Goal: Task Accomplishment & Management: Manage account settings

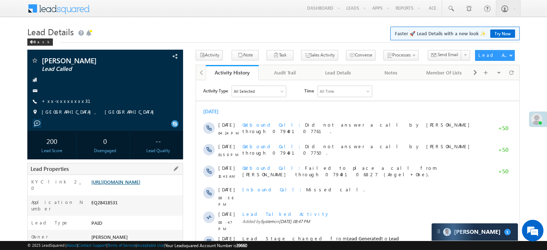
click at [129, 185] on link "https://angelbroking1-pk3em7sa.customui-test.leadsquared.com?leadId=e7722ad6-60…" at bounding box center [115, 182] width 49 height 6
click at [56, 101] on link "+xx-xxxxxxxx31" at bounding box center [71, 101] width 58 height 6
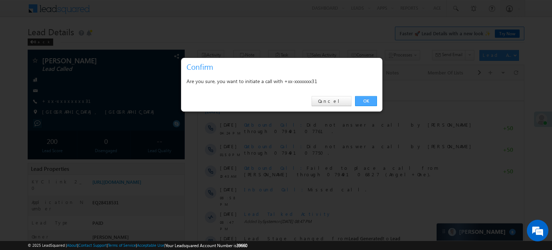
click at [376, 99] on link "OK" at bounding box center [366, 101] width 22 height 10
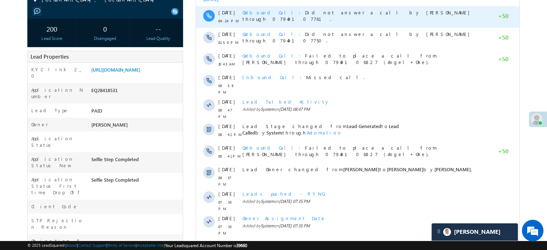
scroll to position [144, 0]
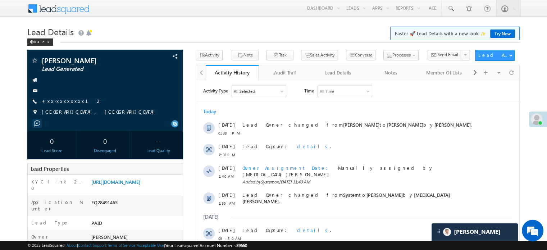
scroll to position [3644, 0]
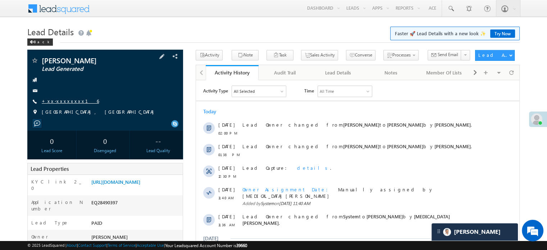
click at [62, 99] on link "+xx-xxxxxxxx16" at bounding box center [70, 101] width 57 height 6
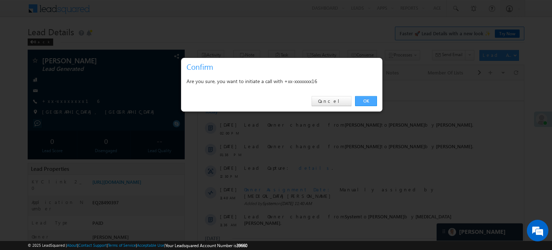
click at [365, 98] on link "OK" at bounding box center [366, 101] width 22 height 10
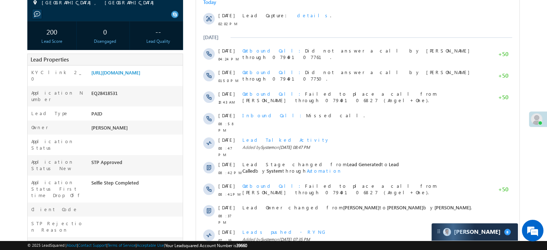
scroll to position [36, 0]
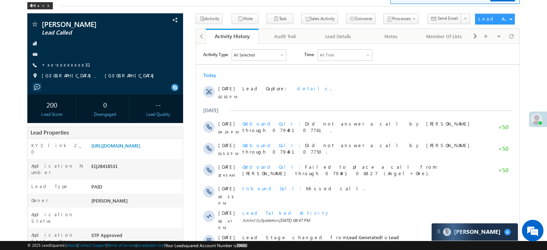
scroll to position [3546, 0]
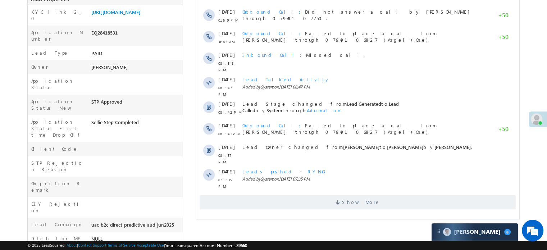
scroll to position [180, 0]
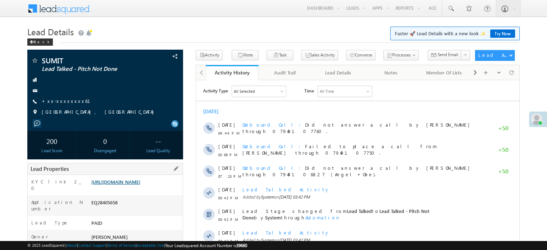
click at [140, 185] on link "https://angelbroking1-pk3em7sa.customui-test.leadsquared.com?leadId=326d83be-7d…" at bounding box center [115, 182] width 49 height 6
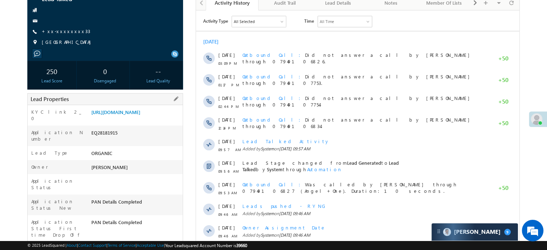
scroll to position [22, 0]
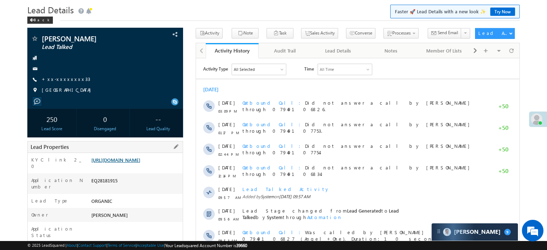
click at [140, 163] on link "https://angelbroking1-pk3em7sa.customui-test.leadsquared.com?leadId=1ebc3d6b-9a…" at bounding box center [115, 160] width 49 height 6
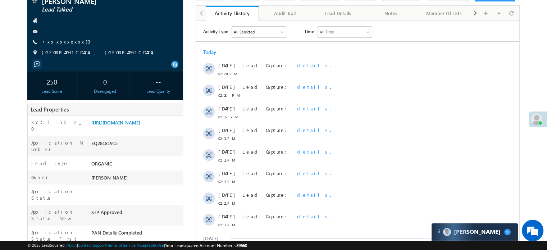
scroll to position [3559, 0]
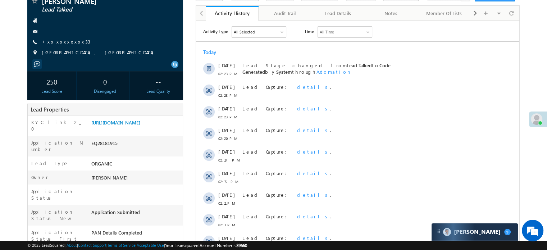
scroll to position [167, 0]
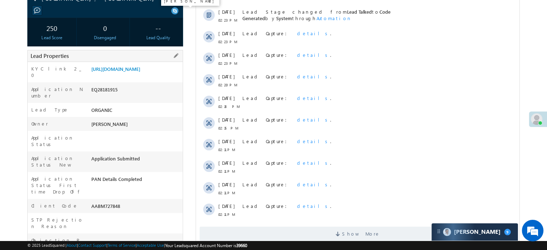
scroll to position [59, 0]
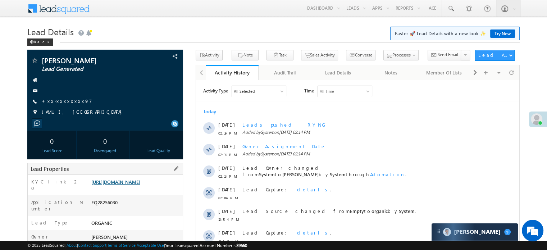
click at [140, 185] on link "[URL][DOMAIN_NAME]" at bounding box center [115, 182] width 49 height 6
click at [60, 101] on link "+xx-xxxxxxxx97" at bounding box center [67, 101] width 50 height 6
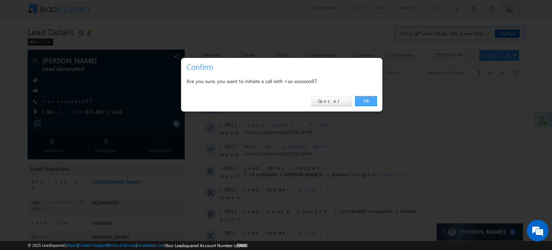
click at [371, 100] on link "OK" at bounding box center [366, 101] width 22 height 10
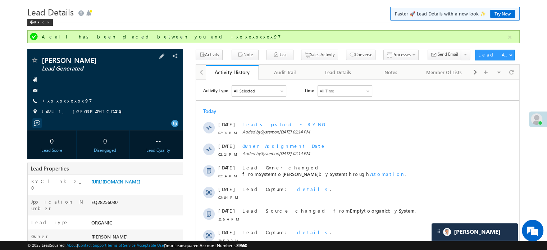
scroll to position [19, 0]
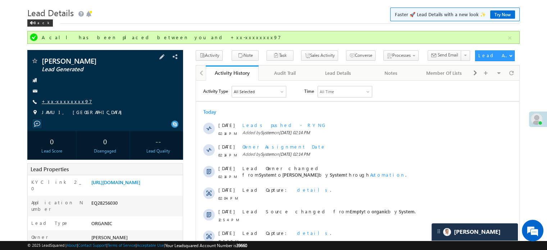
click at [63, 101] on link "+xx-xxxxxxxx97" at bounding box center [67, 101] width 50 height 6
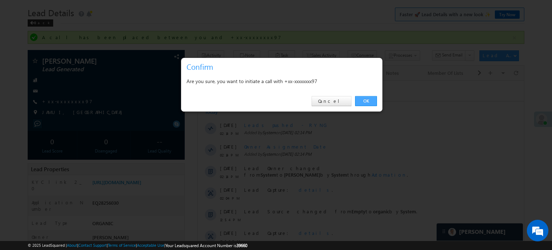
click at [368, 99] on link "OK" at bounding box center [366, 101] width 22 height 10
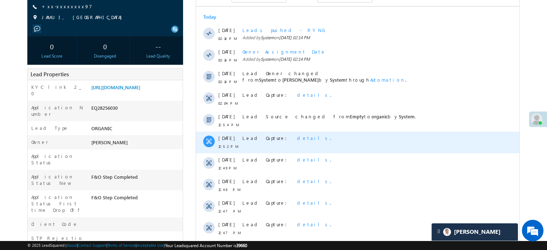
scroll to position [127, 0]
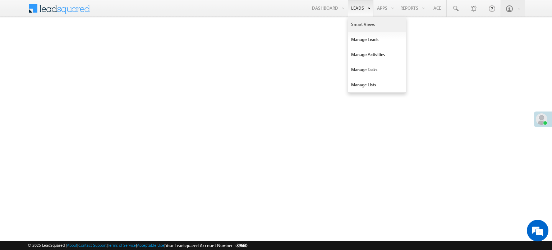
click at [359, 24] on link "Smart Views" at bounding box center [377, 24] width 58 height 15
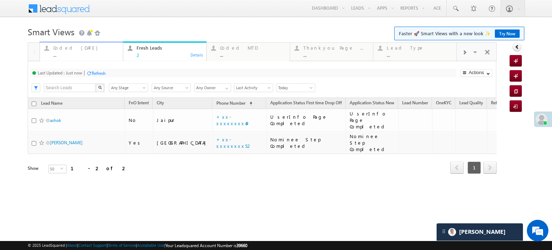
click at [69, 51] on div "Coded Today ..." at bounding box center [85, 51] width 65 height 14
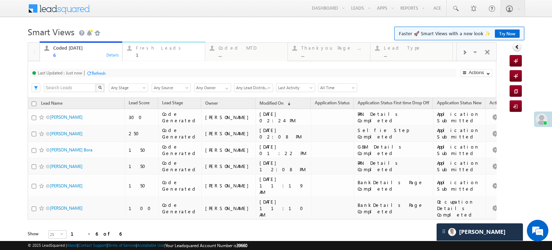
click at [148, 50] on div "Fresh Leads" at bounding box center [168, 48] width 65 height 6
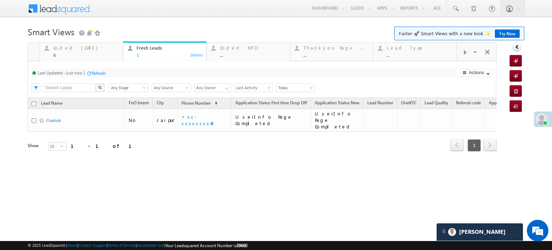
click at [100, 76] on div "Refresh" at bounding box center [95, 72] width 19 height 7
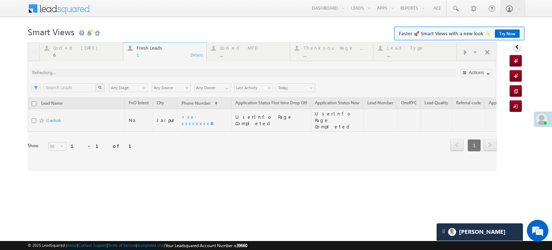
click at [82, 53] on div at bounding box center [262, 106] width 469 height 129
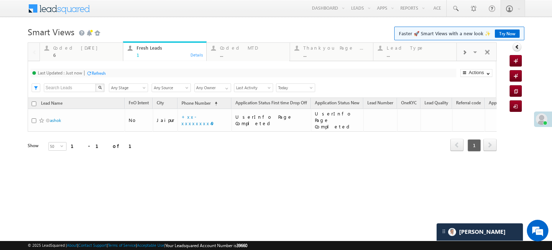
click at [83, 53] on div "6" at bounding box center [85, 54] width 65 height 5
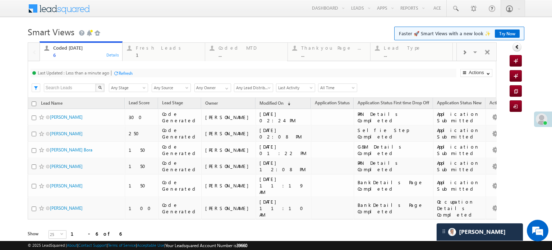
click at [115, 72] on div at bounding box center [115, 72] width 5 height 5
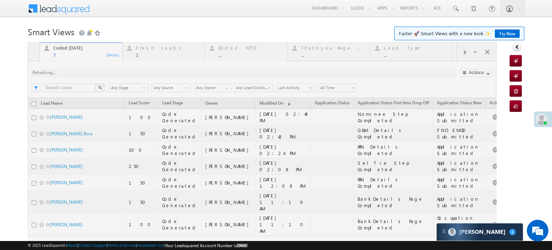
scroll to position [3715, 0]
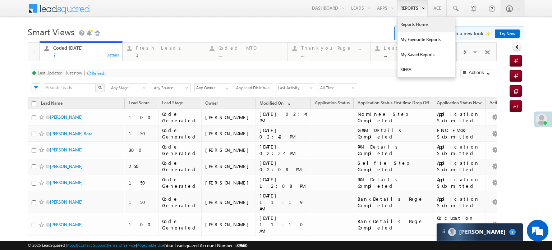
click at [403, 24] on link "Reports Home" at bounding box center [427, 24] width 58 height 15
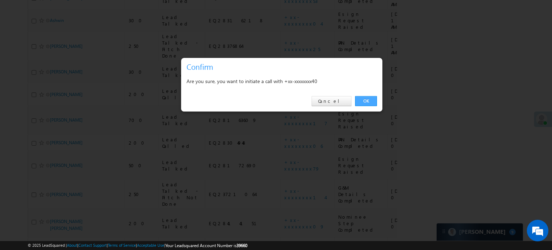
click at [361, 99] on link "OK" at bounding box center [366, 101] width 22 height 10
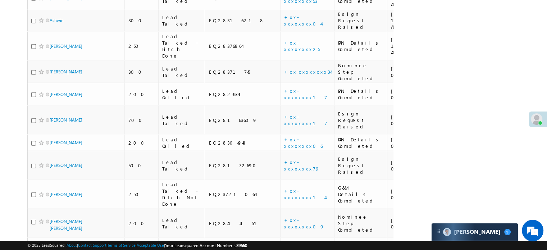
scroll to position [1829, 0]
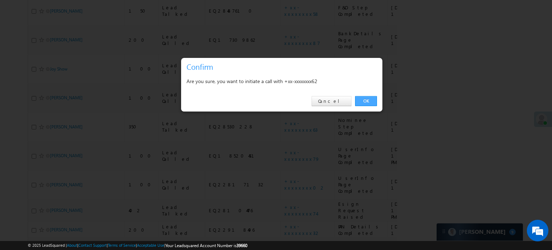
click at [373, 103] on link "OK" at bounding box center [366, 101] width 22 height 10
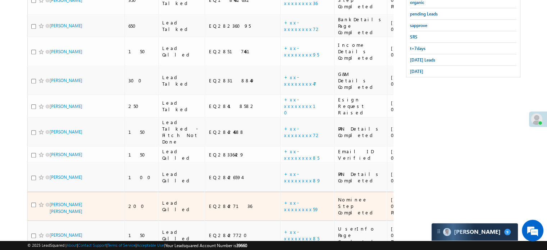
scroll to position [217, 0]
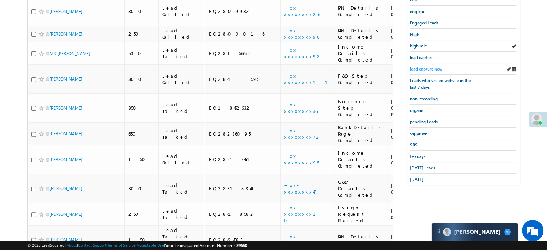
click at [421, 65] on link "lead capture new" at bounding box center [426, 68] width 32 height 7
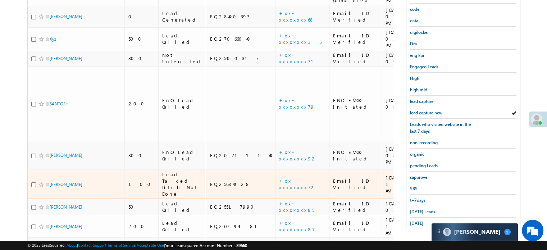
scroll to position [154, 0]
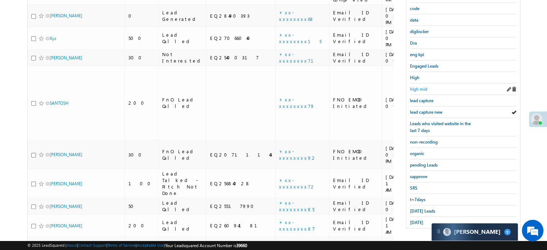
click at [420, 89] on span "high mid" at bounding box center [418, 88] width 17 height 5
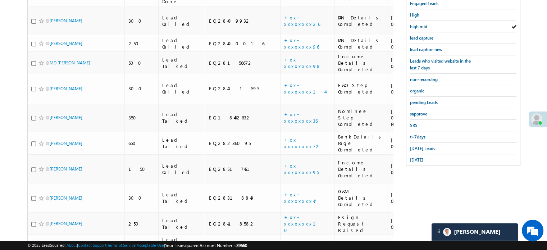
scroll to position [134, 0]
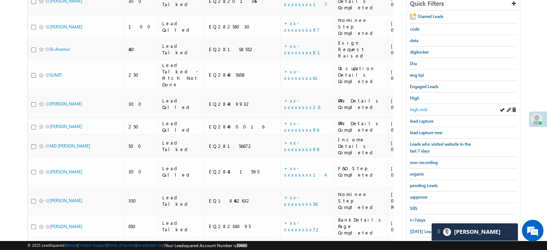
click at [419, 106] on link "high mid" at bounding box center [418, 109] width 17 height 7
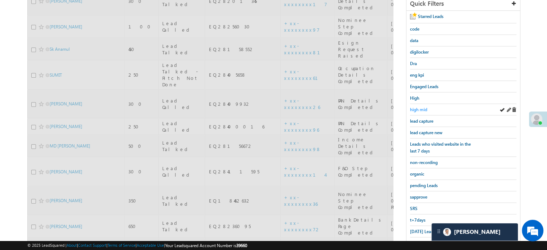
click at [419, 107] on span "high mid" at bounding box center [418, 109] width 17 height 5
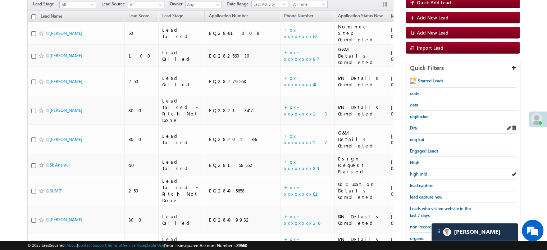
scroll to position [108, 0]
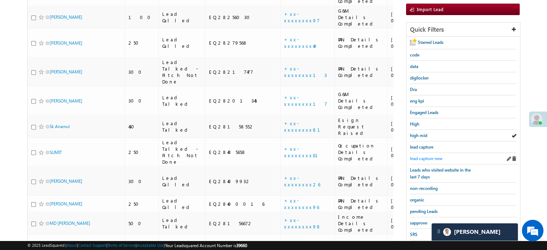
click at [426, 156] on span "lead capture new" at bounding box center [426, 158] width 32 height 5
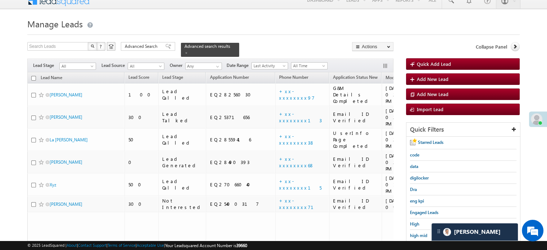
scroll to position [72, 0]
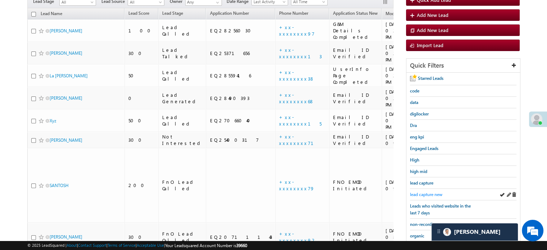
click at [426, 192] on span "lead capture new" at bounding box center [426, 194] width 32 height 5
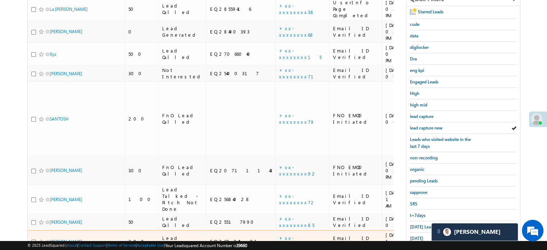
scroll to position [144, 0]
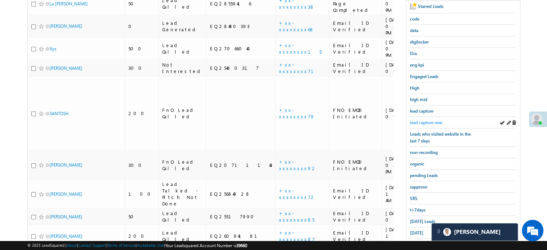
click at [423, 122] on span "lead capture new" at bounding box center [426, 122] width 32 height 5
click at [422, 120] on span "lead capture new" at bounding box center [426, 122] width 32 height 5
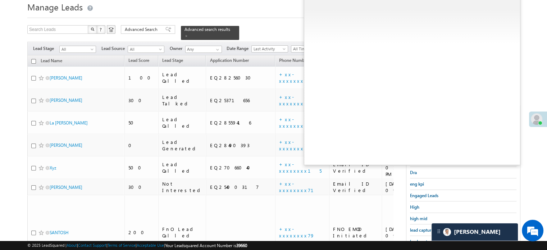
scroll to position [72, 0]
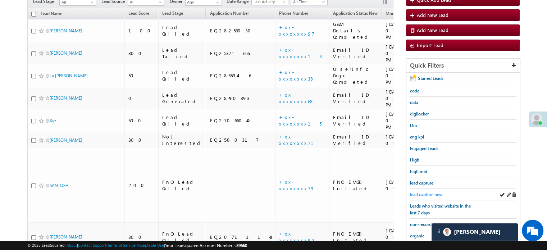
click at [420, 192] on span "lead capture new" at bounding box center [426, 194] width 32 height 5
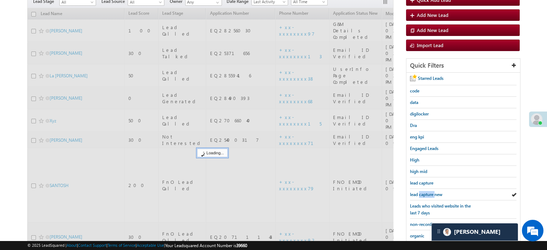
click at [420, 192] on span "lead capture new" at bounding box center [426, 194] width 32 height 5
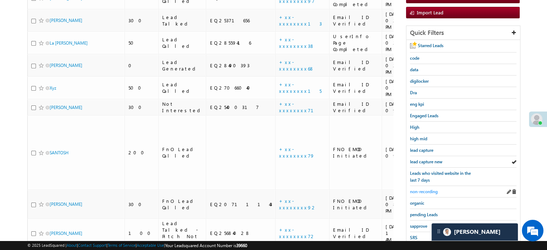
scroll to position [108, 0]
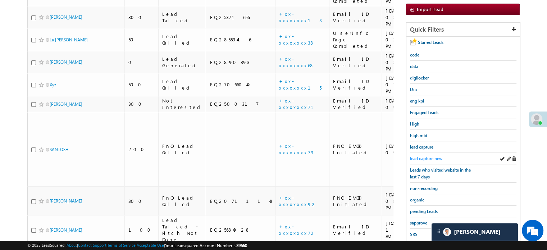
click at [426, 159] on link "lead capture new" at bounding box center [426, 158] width 32 height 7
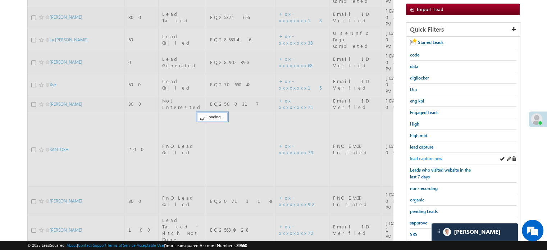
click at [427, 156] on span "lead capture new" at bounding box center [426, 158] width 32 height 5
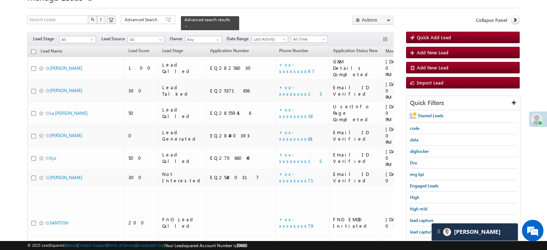
scroll to position [72, 0]
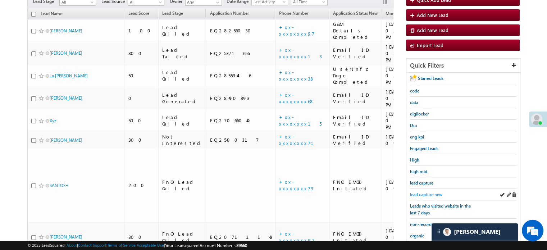
click at [433, 194] on span "lead capture new" at bounding box center [426, 194] width 32 height 5
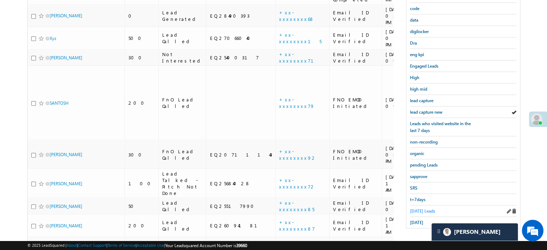
click at [421, 208] on span "Today's Leads" at bounding box center [422, 210] width 25 height 5
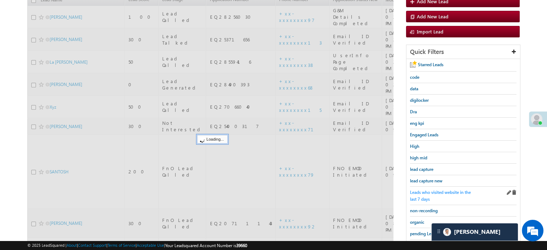
scroll to position [82, 0]
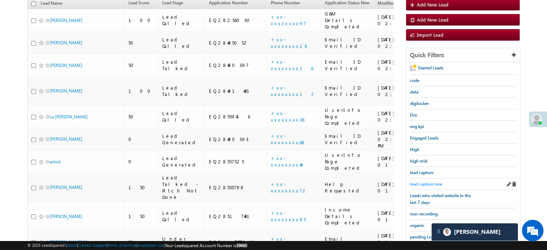
click at [424, 182] on span "lead capture new" at bounding box center [426, 183] width 32 height 5
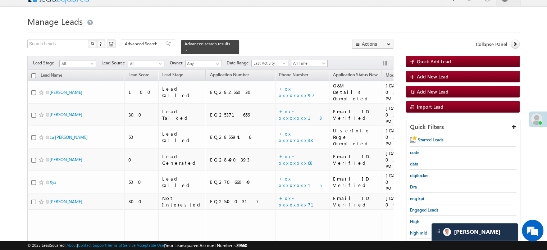
scroll to position [154, 0]
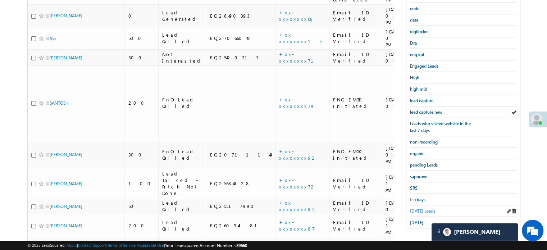
click at [411, 208] on span "Today's Leads" at bounding box center [422, 210] width 25 height 5
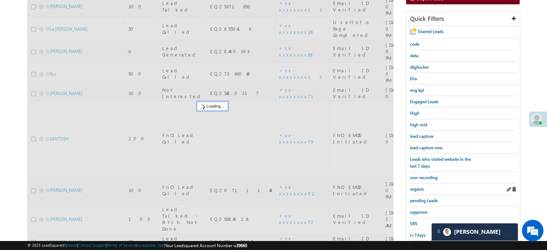
scroll to position [118, 0]
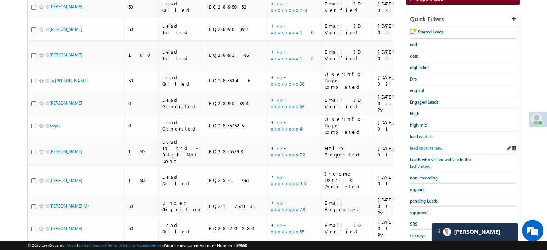
click at [427, 146] on span "lead capture new" at bounding box center [426, 147] width 32 height 5
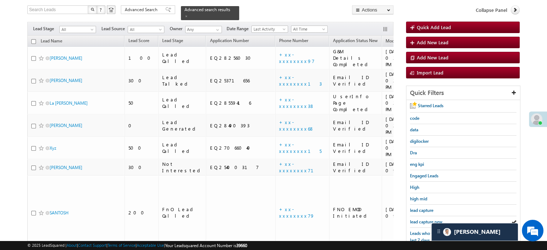
scroll to position [82, 0]
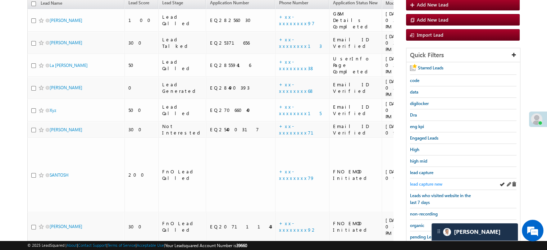
click at [425, 182] on span "lead capture new" at bounding box center [426, 183] width 32 height 5
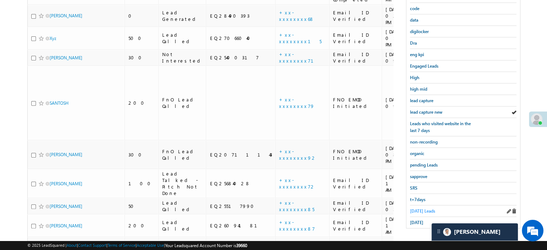
click at [417, 208] on span "Today's Leads" at bounding box center [422, 210] width 25 height 5
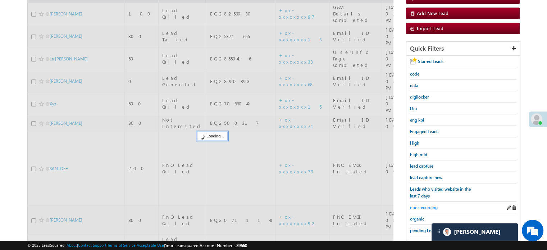
scroll to position [46, 0]
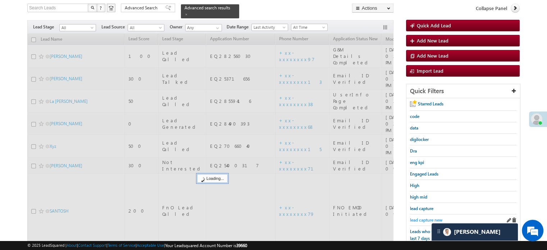
click at [418, 216] on link "lead capture new" at bounding box center [426, 219] width 32 height 7
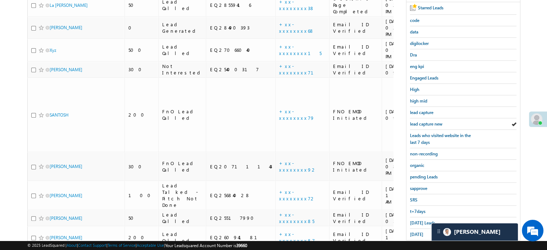
scroll to position [154, 0]
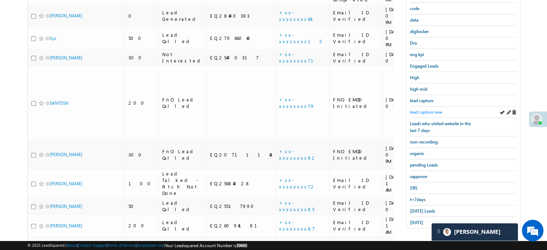
click at [430, 110] on span "lead capture new" at bounding box center [426, 111] width 32 height 5
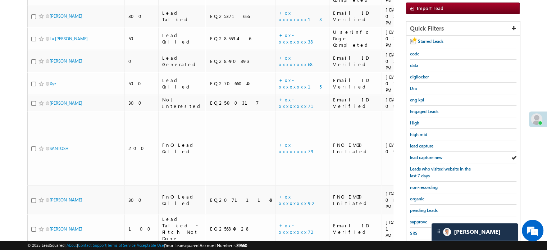
scroll to position [118, 0]
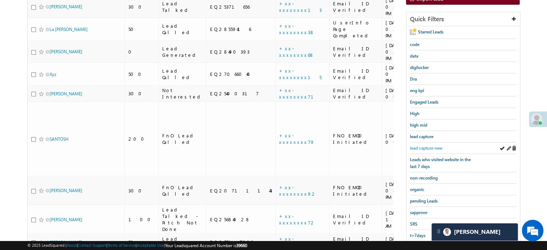
click at [420, 145] on span "lead capture new" at bounding box center [426, 147] width 32 height 5
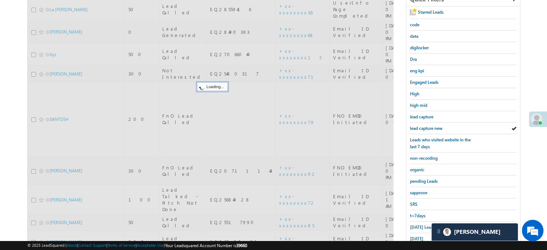
scroll to position [154, 0]
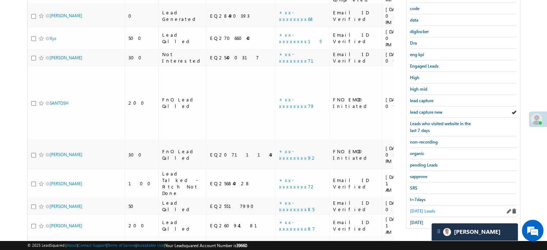
click at [419, 210] on span "Today's Leads" at bounding box center [422, 210] width 25 height 5
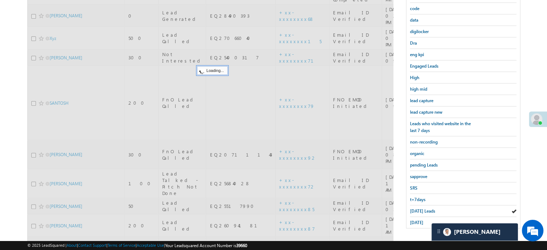
scroll to position [82, 0]
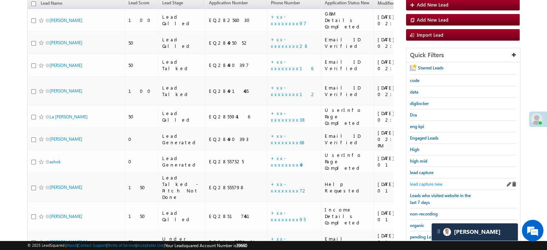
click at [424, 182] on span "lead capture new" at bounding box center [426, 183] width 32 height 5
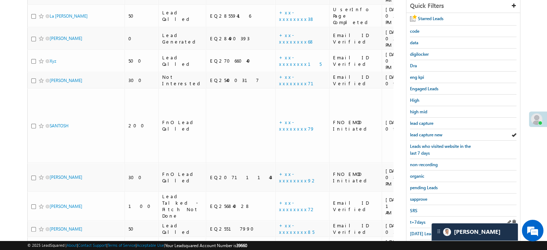
scroll to position [154, 0]
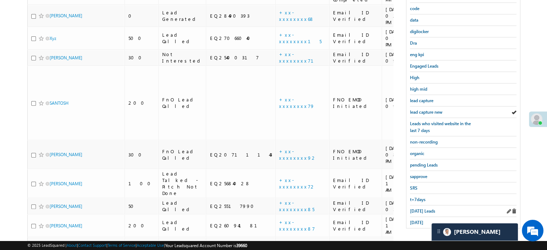
click at [426, 205] on div "Today's Leads" at bounding box center [463, 211] width 106 height 12
click at [423, 208] on span "Today's Leads" at bounding box center [422, 210] width 25 height 5
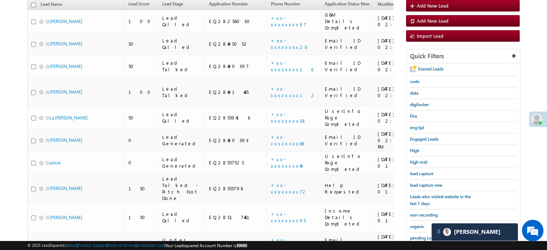
scroll to position [82, 0]
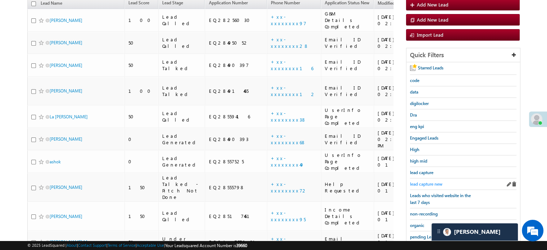
click at [419, 182] on span "lead capture new" at bounding box center [426, 183] width 32 height 5
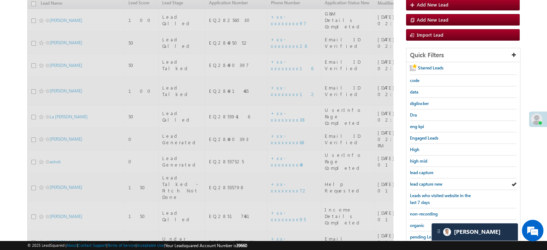
scroll to position [46, 0]
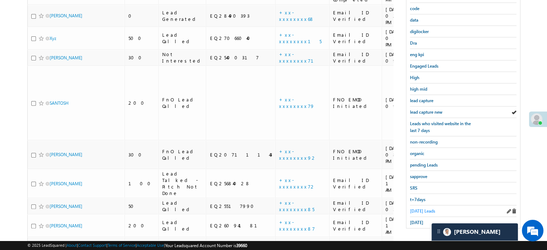
click at [419, 208] on span "Today's Leads" at bounding box center [422, 210] width 25 height 5
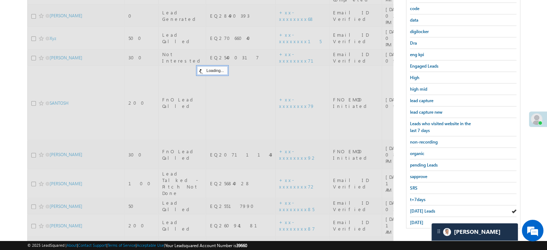
scroll to position [82, 0]
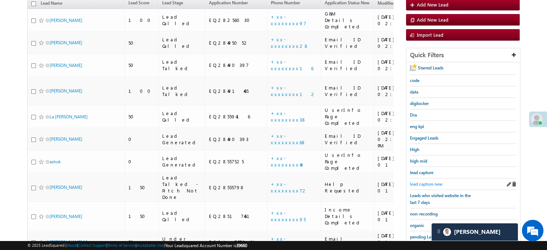
click at [430, 181] on span "lead capture new" at bounding box center [426, 183] width 32 height 5
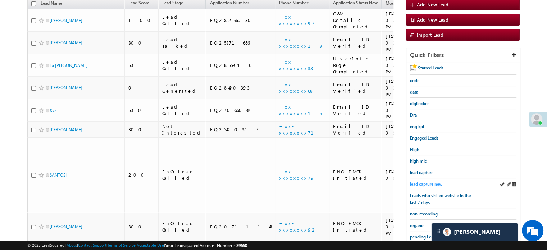
click at [429, 181] on link "lead capture new" at bounding box center [426, 184] width 32 height 7
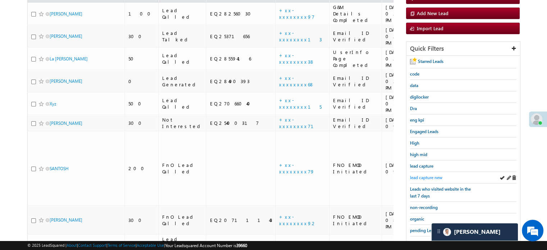
scroll to position [154, 0]
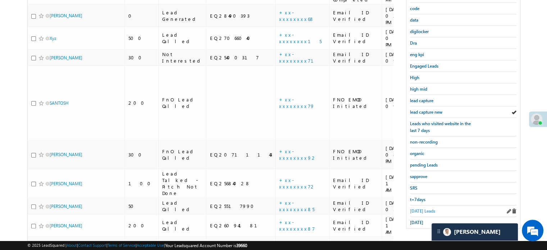
click at [421, 208] on span "Today's Leads" at bounding box center [422, 210] width 25 height 5
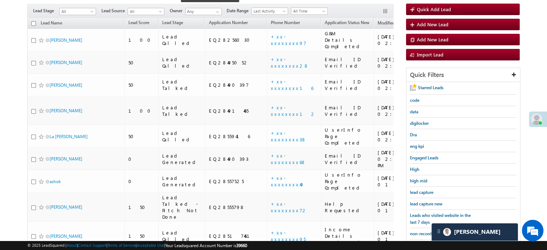
scroll to position [46, 0]
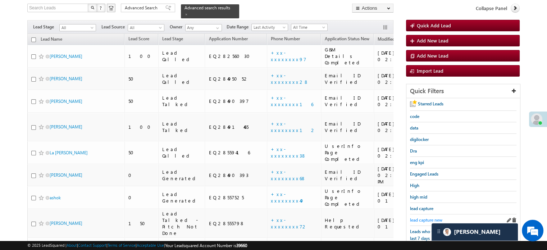
click at [423, 217] on span "lead capture new" at bounding box center [426, 219] width 32 height 5
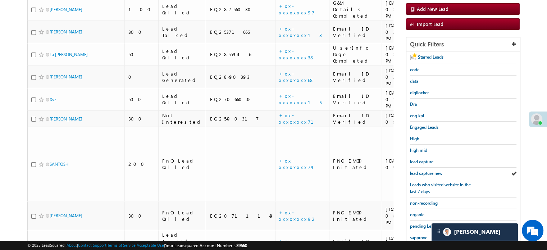
scroll to position [154, 0]
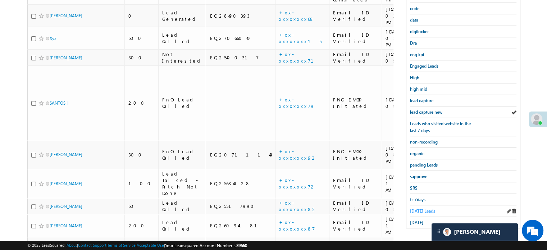
click at [420, 208] on span "Today's Leads" at bounding box center [422, 210] width 25 height 5
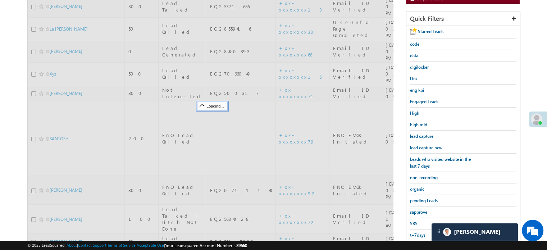
scroll to position [82, 0]
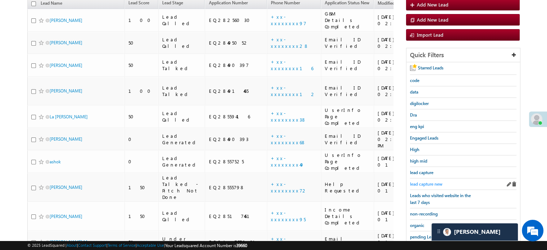
click at [419, 181] on span "lead capture new" at bounding box center [426, 183] width 32 height 5
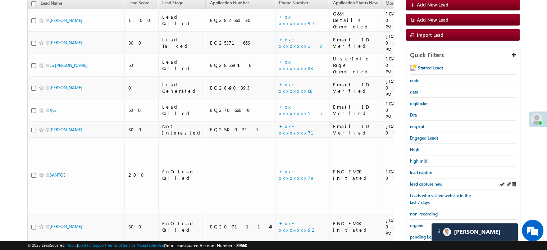
click at [421, 178] on div "lead capture new" at bounding box center [463, 184] width 106 height 12
click at [420, 182] on span "lead capture new" at bounding box center [426, 183] width 32 height 5
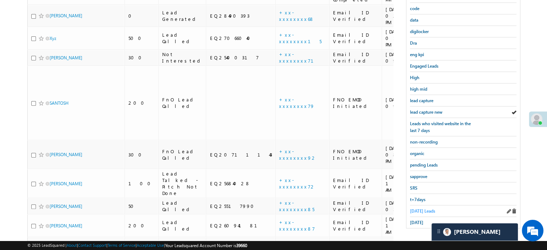
click at [415, 208] on span "Today's Leads" at bounding box center [422, 210] width 25 height 5
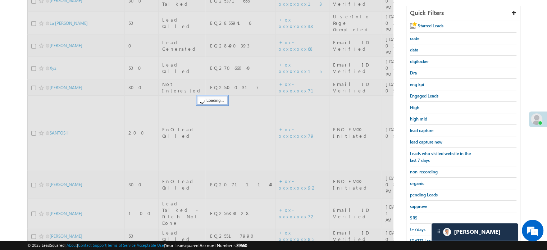
scroll to position [82, 0]
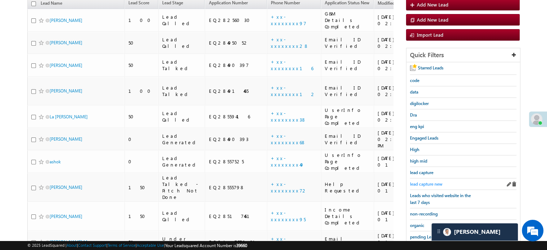
click at [425, 183] on span "lead capture new" at bounding box center [426, 183] width 32 height 5
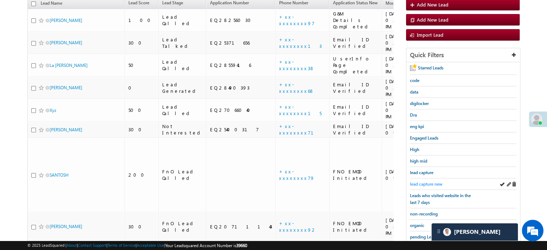
click at [419, 182] on span "lead capture new" at bounding box center [426, 183] width 32 height 5
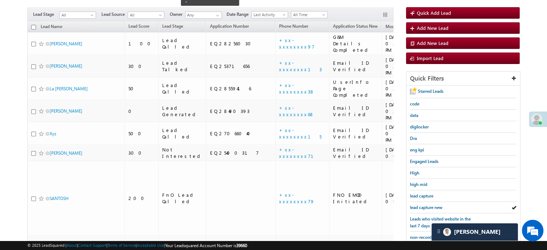
scroll to position [46, 0]
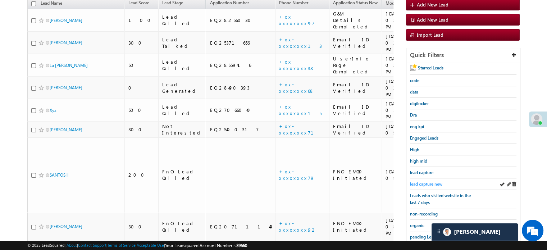
click at [427, 183] on span "lead capture new" at bounding box center [426, 183] width 32 height 5
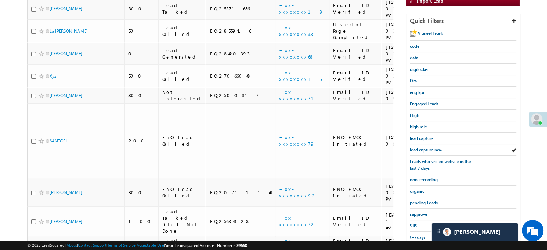
scroll to position [118, 0]
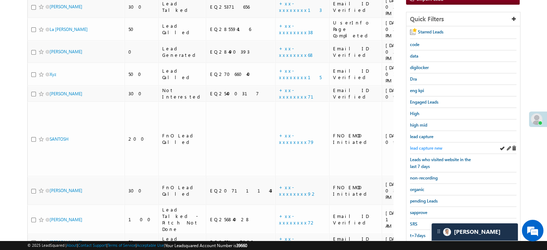
click at [423, 149] on link "lead capture new" at bounding box center [426, 148] width 32 height 7
click at [416, 147] on span "lead capture new" at bounding box center [426, 147] width 32 height 5
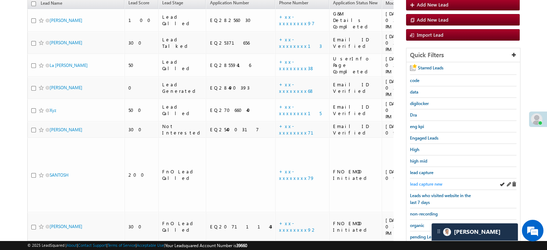
click at [423, 181] on span "lead capture new" at bounding box center [426, 183] width 32 height 5
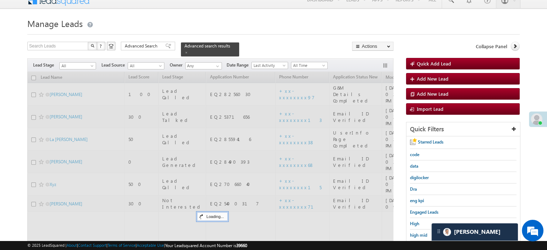
scroll to position [0, 0]
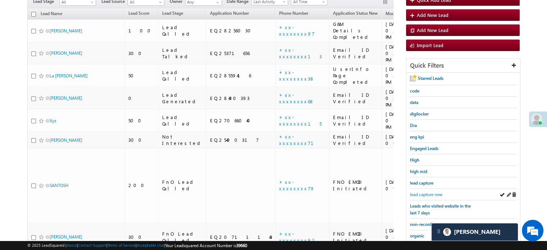
click at [423, 192] on span "lead capture new" at bounding box center [426, 194] width 32 height 5
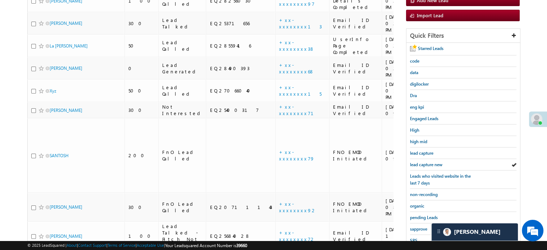
scroll to position [144, 0]
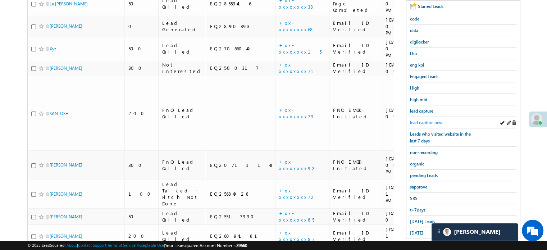
click at [417, 122] on span "lead capture new" at bounding box center [426, 122] width 32 height 5
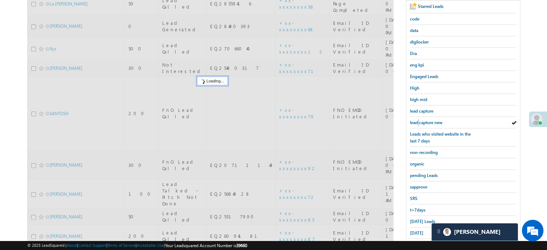
click at [417, 122] on span "lead capture new" at bounding box center [426, 122] width 32 height 5
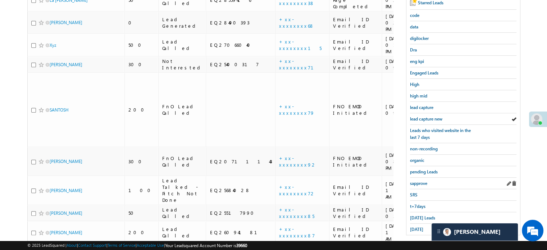
scroll to position [154, 0]
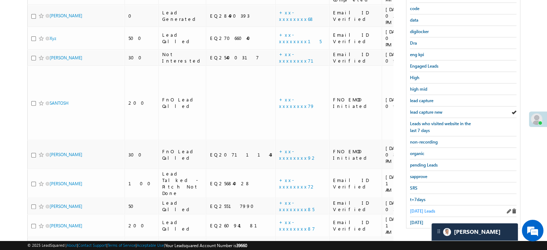
click at [417, 210] on span "Today's Leads" at bounding box center [422, 210] width 25 height 5
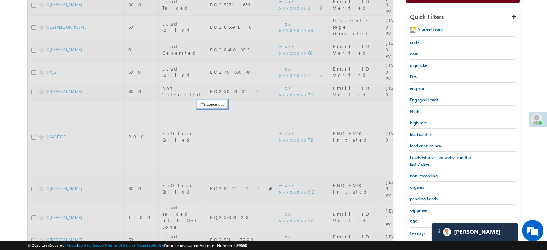
scroll to position [46, 0]
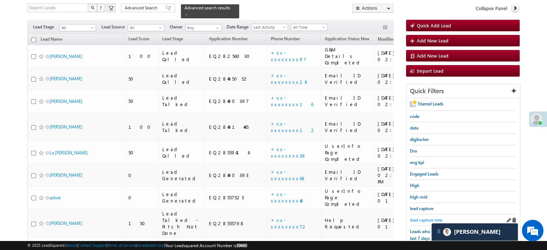
click at [423, 217] on span "lead capture new" at bounding box center [426, 219] width 32 height 5
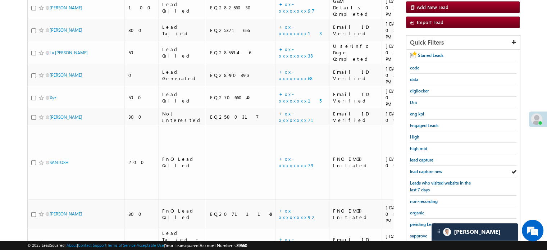
scroll to position [82, 0]
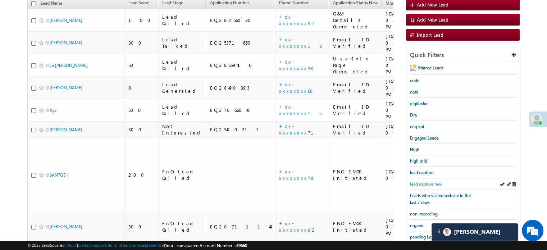
click at [424, 184] on span "lead capture new" at bounding box center [426, 183] width 32 height 5
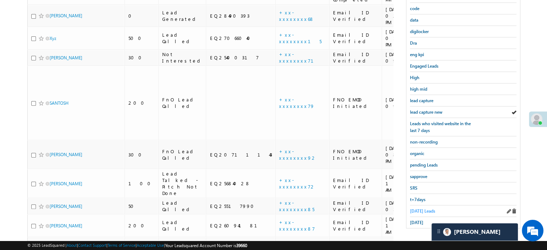
click at [423, 208] on span "[DATE] Leads" at bounding box center [422, 210] width 25 height 5
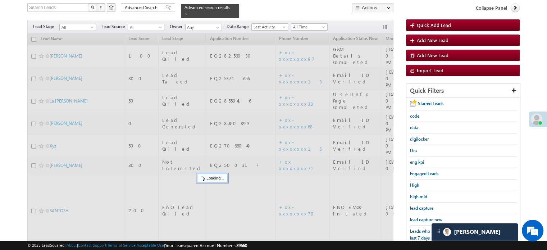
scroll to position [46, 0]
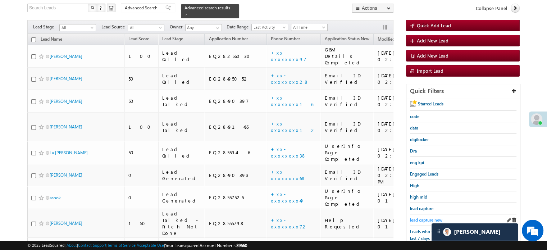
click at [424, 218] on span "lead capture new" at bounding box center [426, 219] width 32 height 5
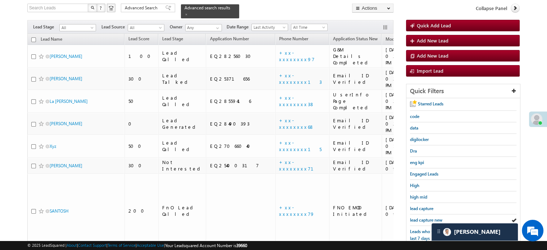
click at [424, 218] on span "lead capture new" at bounding box center [426, 219] width 32 height 5
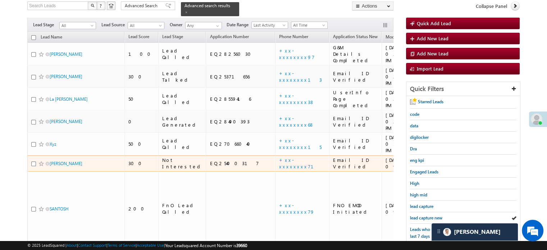
scroll to position [118, 0]
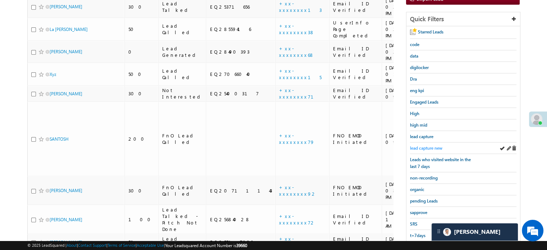
click at [430, 146] on span "lead capture new" at bounding box center [426, 147] width 32 height 5
click at [429, 145] on span "lead capture new" at bounding box center [426, 147] width 32 height 5
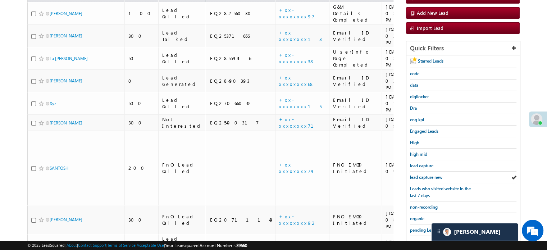
scroll to position [154, 0]
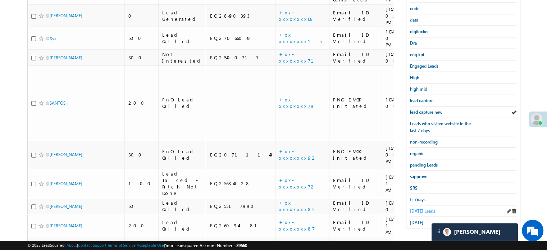
click at [421, 208] on span "[DATE] Leads" at bounding box center [422, 210] width 25 height 5
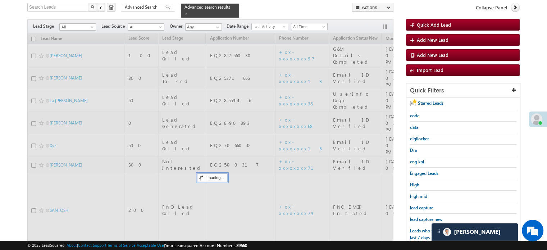
scroll to position [46, 0]
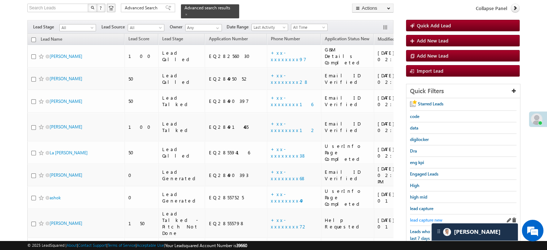
click at [421, 216] on link "lead capture new" at bounding box center [426, 219] width 32 height 7
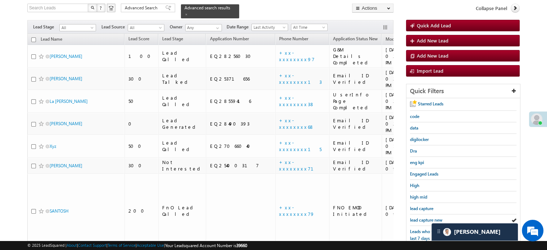
click at [421, 216] on link "lead capture new" at bounding box center [426, 219] width 32 height 7
click at [421, 217] on span "lead capture new" at bounding box center [426, 219] width 32 height 5
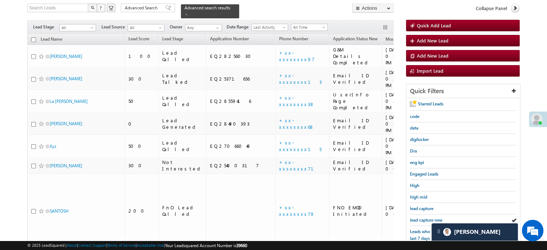
click at [421, 217] on span "lead capture new" at bounding box center [426, 219] width 32 height 5
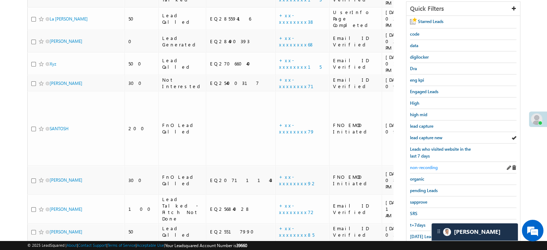
scroll to position [154, 0]
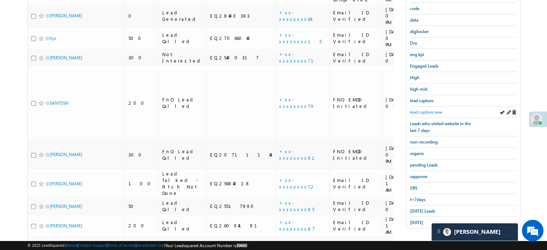
click at [431, 110] on span "lead capture new" at bounding box center [426, 111] width 32 height 5
click at [418, 207] on link "[DATE] Leads" at bounding box center [422, 210] width 25 height 7
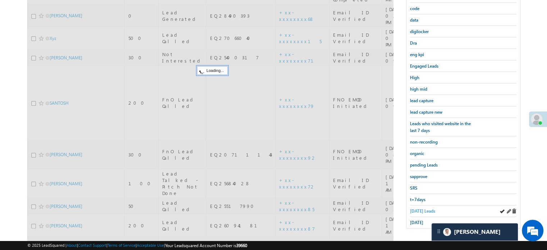
click at [418, 209] on span "[DATE] Leads" at bounding box center [422, 210] width 25 height 5
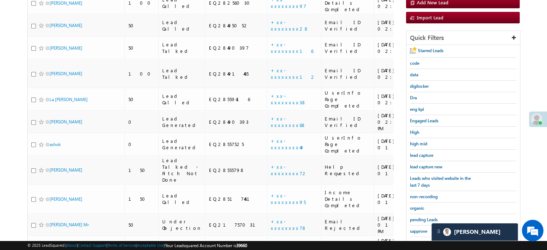
scroll to position [46, 0]
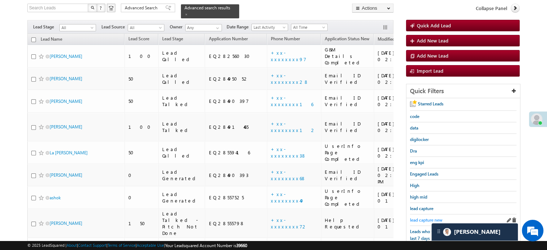
click at [428, 217] on span "lead capture new" at bounding box center [426, 219] width 32 height 5
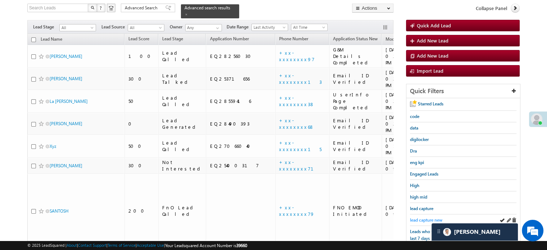
click at [413, 218] on span "lead capture new" at bounding box center [426, 219] width 32 height 5
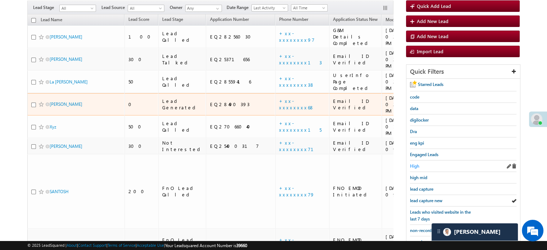
scroll to position [82, 0]
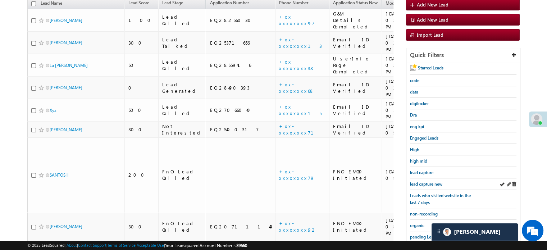
click at [420, 178] on div "lead capture new" at bounding box center [463, 184] width 106 height 12
click at [421, 182] on span "lead capture new" at bounding box center [426, 183] width 32 height 5
click at [436, 181] on span "lead capture new" at bounding box center [426, 183] width 32 height 5
click at [425, 183] on span "lead capture new" at bounding box center [426, 183] width 32 height 5
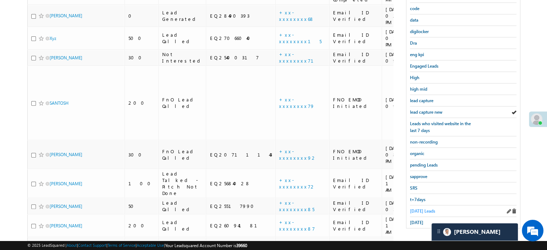
click at [418, 210] on span "[DATE] Leads" at bounding box center [422, 210] width 25 height 5
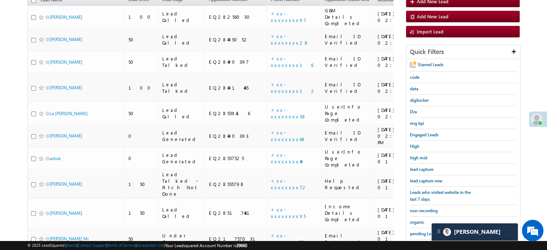
scroll to position [82, 0]
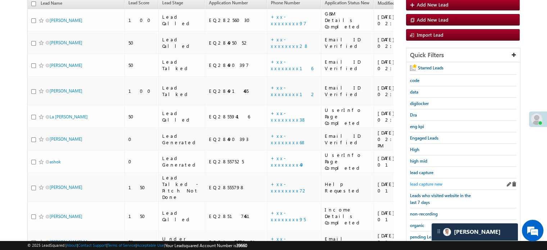
click at [422, 181] on span "lead capture new" at bounding box center [426, 183] width 32 height 5
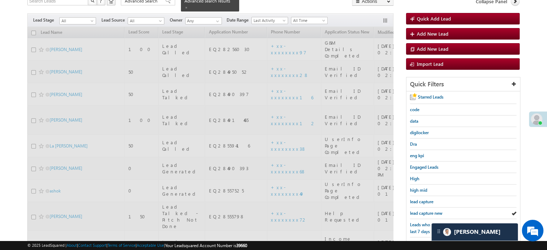
scroll to position [10, 0]
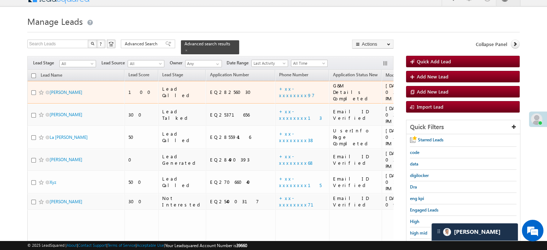
click at [275, 88] on td "+xx-xxxxxxxx97" at bounding box center [302, 92] width 54 height 23
click at [279, 86] on link "+xx-xxxxxxxx97" at bounding box center [297, 92] width 36 height 13
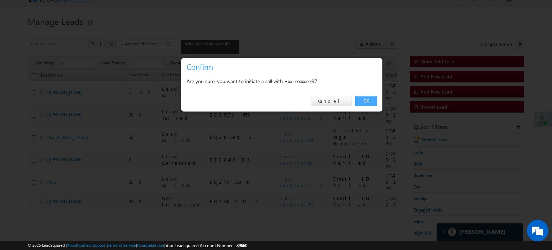
click at [367, 99] on link "OK" at bounding box center [366, 101] width 22 height 10
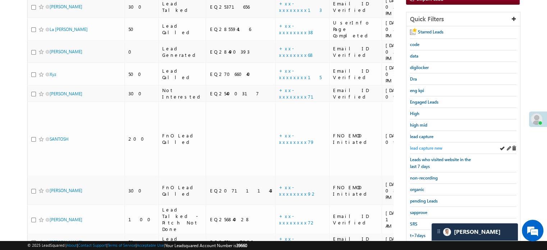
click at [428, 146] on span "lead capture new" at bounding box center [426, 147] width 32 height 5
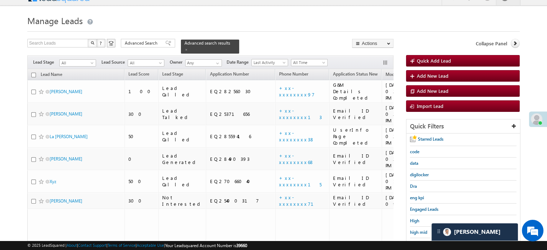
scroll to position [72, 0]
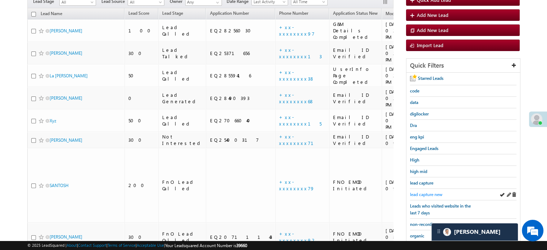
click at [430, 194] on span "lead capture new" at bounding box center [426, 194] width 32 height 5
click at [428, 194] on span "lead capture new" at bounding box center [426, 194] width 32 height 5
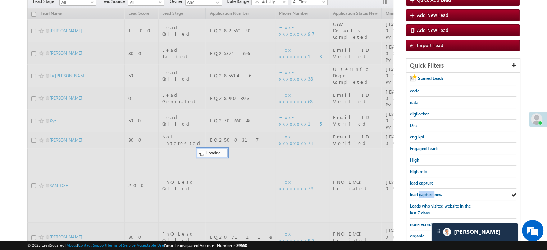
click at [428, 194] on span "lead capture new" at bounding box center [426, 194] width 32 height 5
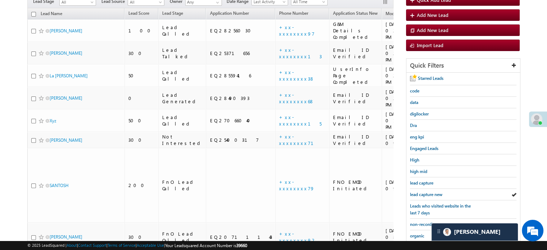
click at [428, 194] on span "lead capture new" at bounding box center [426, 194] width 32 height 5
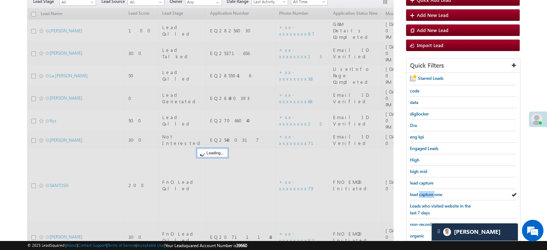
click at [428, 194] on span "lead capture new" at bounding box center [426, 194] width 32 height 5
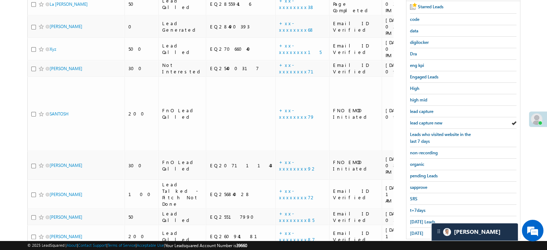
scroll to position [154, 0]
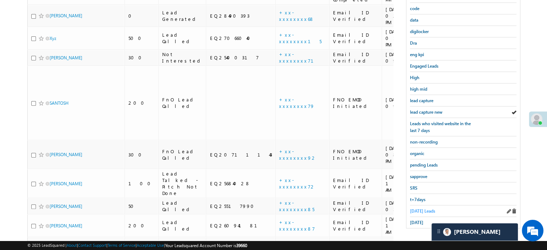
click at [415, 209] on span "[DATE] Leads" at bounding box center [422, 210] width 25 height 5
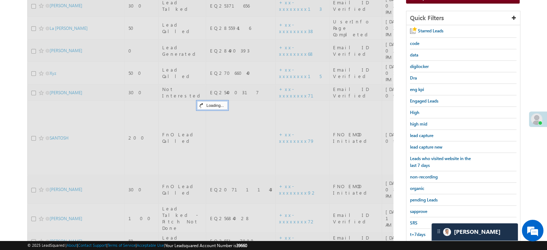
scroll to position [46, 0]
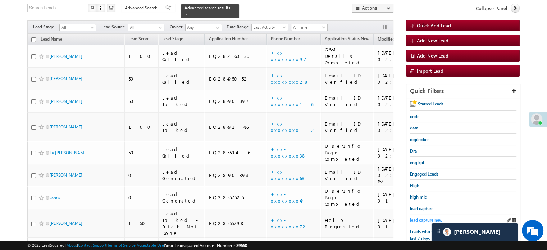
click at [418, 217] on span "lead capture new" at bounding box center [426, 219] width 32 height 5
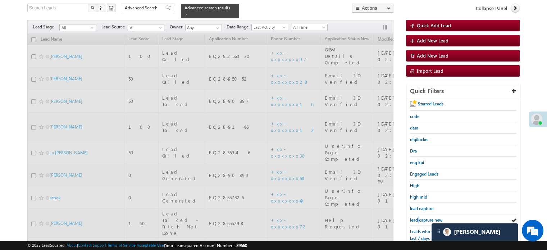
click at [418, 217] on span "lead capture new" at bounding box center [426, 219] width 32 height 5
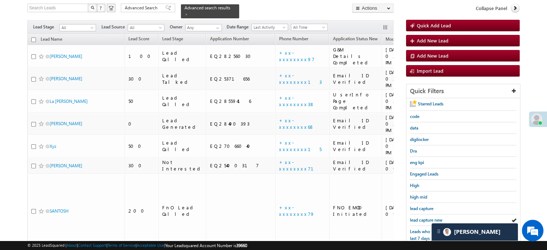
click at [418, 217] on span "lead capture new" at bounding box center [426, 219] width 32 height 5
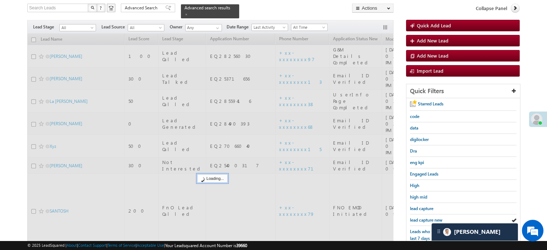
click at [418, 217] on span "lead capture new" at bounding box center [426, 219] width 32 height 5
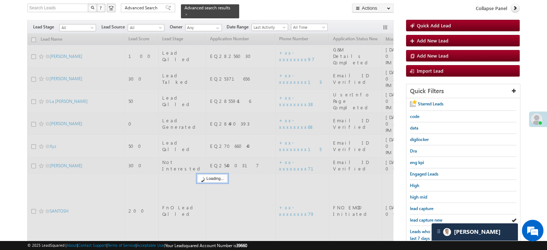
click at [418, 217] on span "lead capture new" at bounding box center [426, 219] width 32 height 5
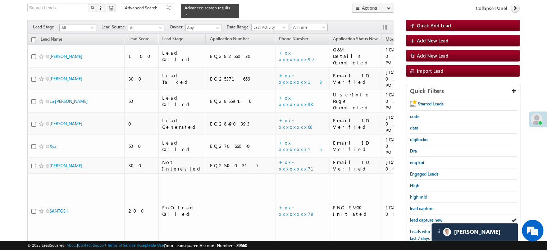
click at [418, 217] on span "lead capture new" at bounding box center [426, 219] width 32 height 5
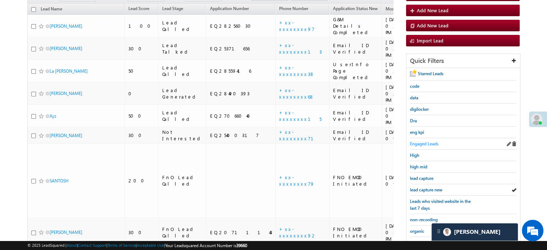
scroll to position [118, 0]
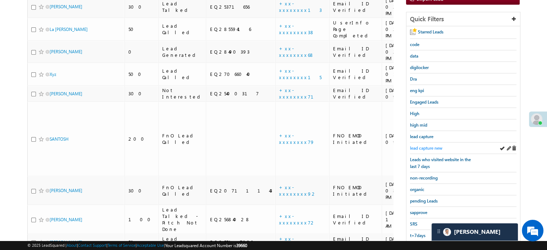
click at [430, 146] on span "lead capture new" at bounding box center [426, 147] width 32 height 5
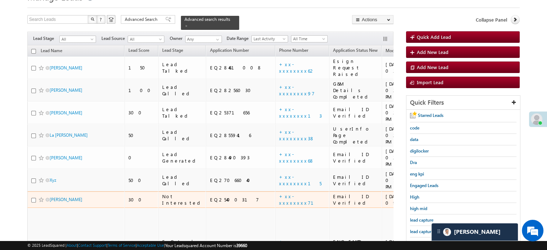
scroll to position [46, 0]
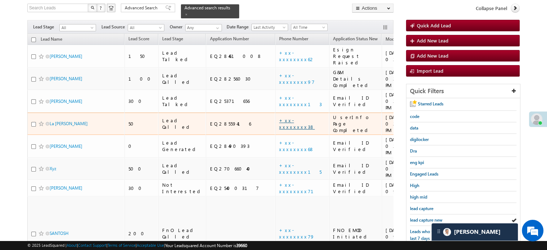
click at [279, 117] on link "+xx-xxxxxxxx38" at bounding box center [297, 123] width 36 height 13
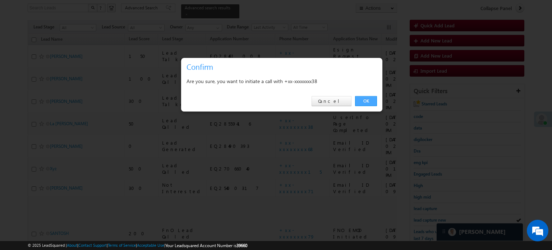
click at [365, 98] on link "OK" at bounding box center [366, 101] width 22 height 10
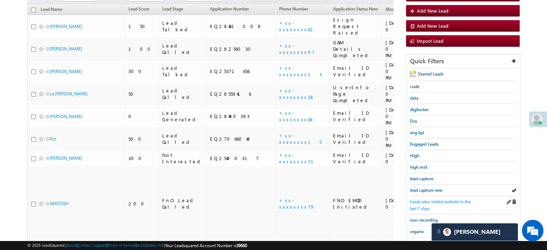
scroll to position [118, 0]
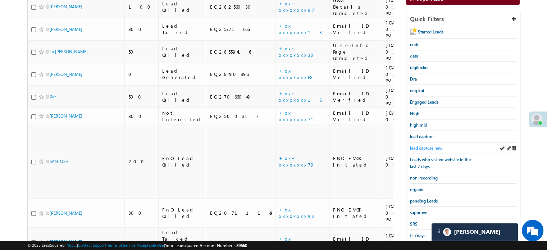
click at [430, 147] on span "lead capture new" at bounding box center [426, 147] width 32 height 5
click at [439, 142] on div "lead capture new" at bounding box center [463, 148] width 106 height 12
click at [440, 142] on div "lead capture new" at bounding box center [463, 148] width 106 height 12
click at [432, 146] on span "lead capture new" at bounding box center [426, 147] width 32 height 5
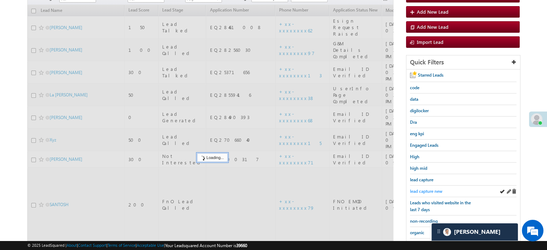
scroll to position [10, 0]
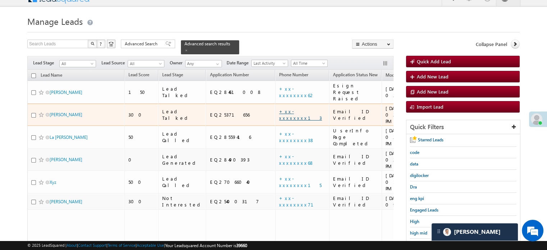
click at [279, 108] on link "+xx-xxxxxxxx13" at bounding box center [300, 114] width 43 height 13
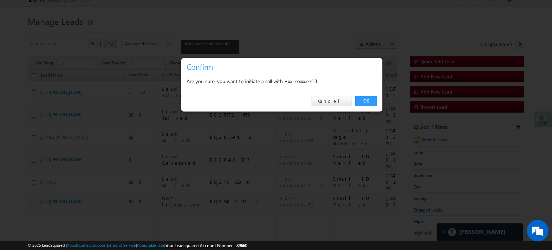
click at [366, 95] on div "OK Cancel" at bounding box center [281, 101] width 201 height 20
click at [366, 102] on link "OK" at bounding box center [366, 101] width 22 height 10
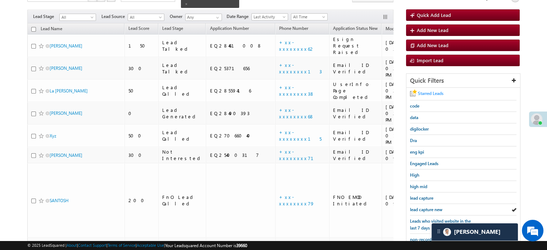
scroll to position [154, 0]
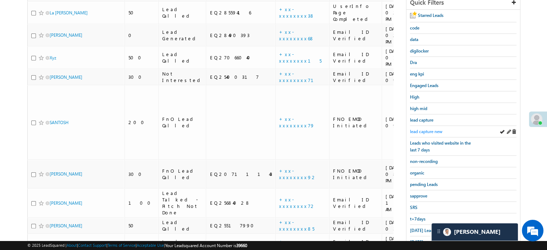
click at [426, 131] on span "lead capture new" at bounding box center [426, 131] width 32 height 5
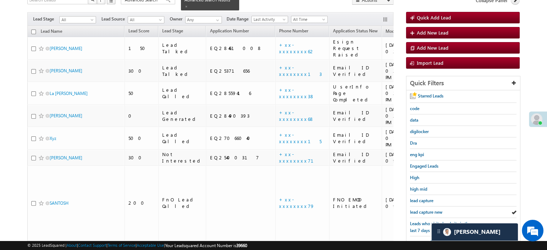
scroll to position [118, 0]
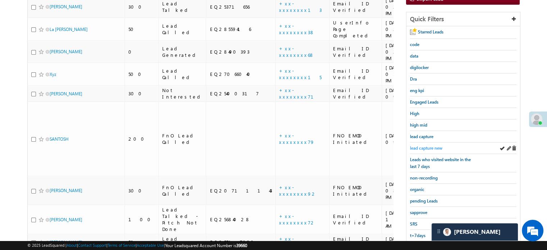
click at [425, 145] on span "lead capture new" at bounding box center [426, 147] width 32 height 5
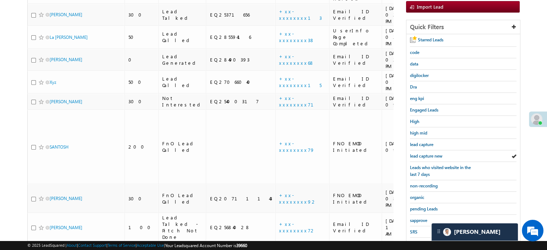
scroll to position [154, 0]
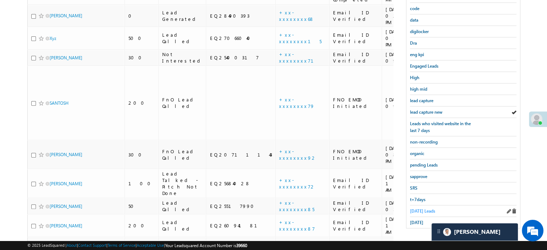
click at [419, 208] on span "[DATE] Leads" at bounding box center [422, 210] width 25 height 5
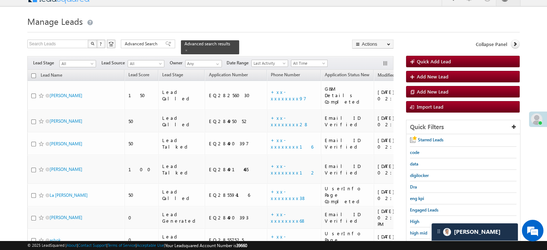
scroll to position [82, 0]
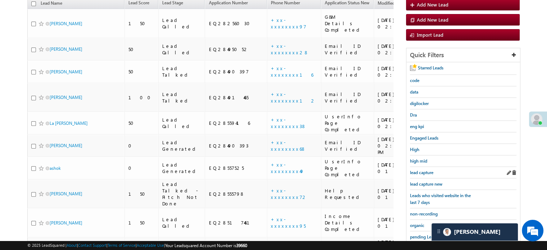
click at [426, 174] on div "lead capture" at bounding box center [463, 173] width 106 height 12
click at [426, 182] on span "lead capture new" at bounding box center [426, 183] width 32 height 5
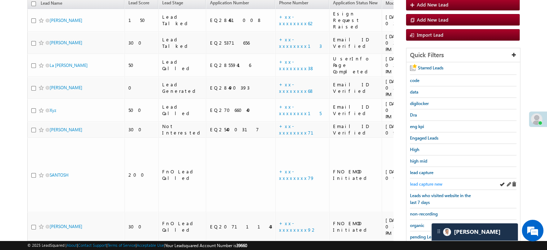
click at [423, 181] on span "lead capture new" at bounding box center [426, 183] width 32 height 5
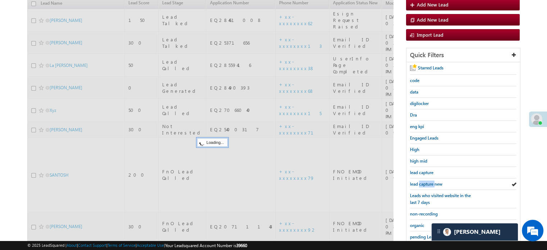
click at [423, 181] on span "lead capture new" at bounding box center [426, 183] width 32 height 5
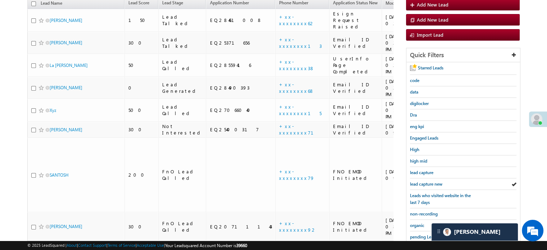
click at [423, 181] on span "lead capture new" at bounding box center [426, 183] width 32 height 5
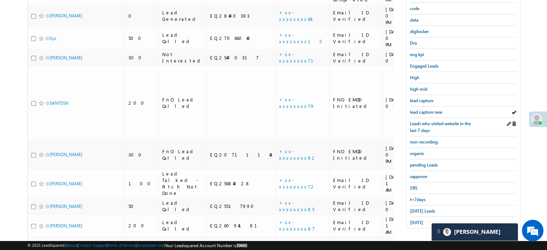
scroll to position [46, 0]
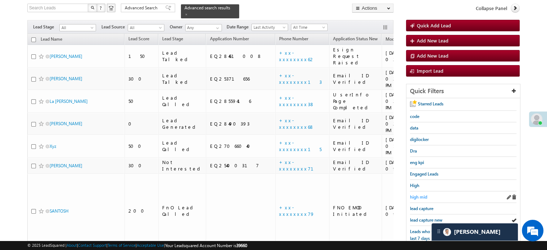
click at [418, 195] on span "high mid" at bounding box center [418, 196] width 17 height 5
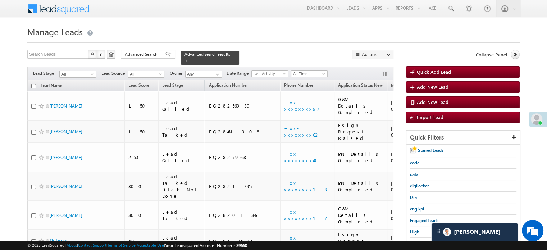
scroll to position [1822, 0]
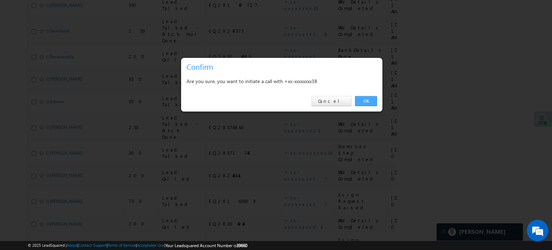
click at [371, 98] on link "OK" at bounding box center [366, 101] width 22 height 10
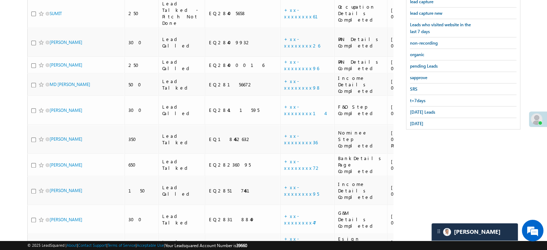
scroll to position [187, 0]
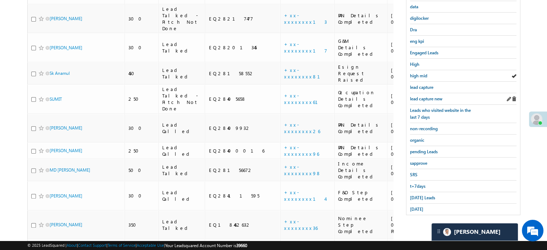
click at [422, 93] on div "lead capture new" at bounding box center [463, 99] width 106 height 12
click at [423, 96] on span "lead capture new" at bounding box center [426, 98] width 32 height 5
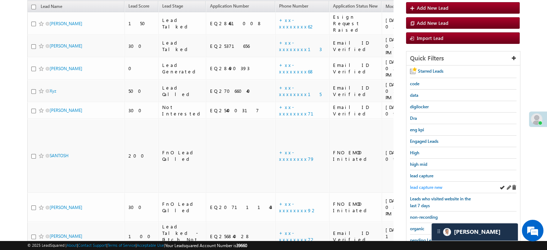
scroll to position [60, 0]
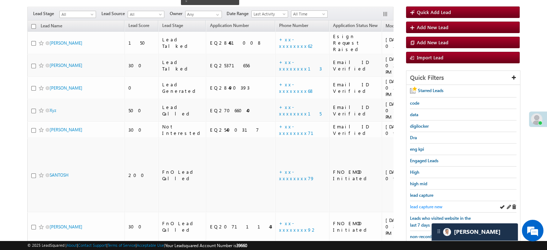
click at [425, 204] on span "lead capture new" at bounding box center [426, 206] width 32 height 5
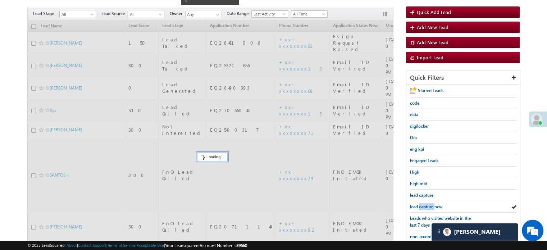
click at [425, 204] on span "lead capture new" at bounding box center [426, 206] width 32 height 5
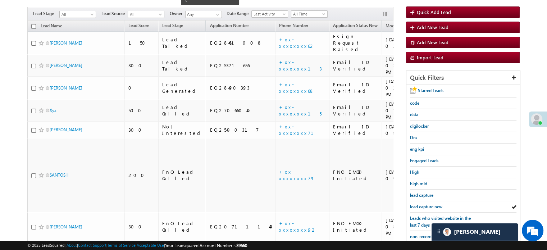
click at [425, 204] on span "lead capture new" at bounding box center [426, 206] width 32 height 5
click at [427, 204] on span "lead capture new" at bounding box center [426, 206] width 32 height 5
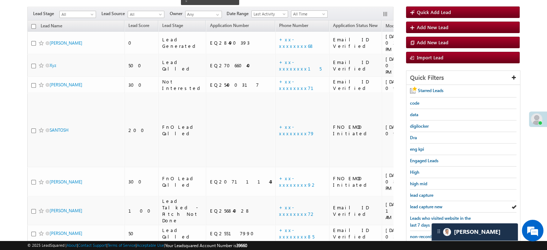
click at [427, 204] on span "lead capture new" at bounding box center [426, 206] width 32 height 5
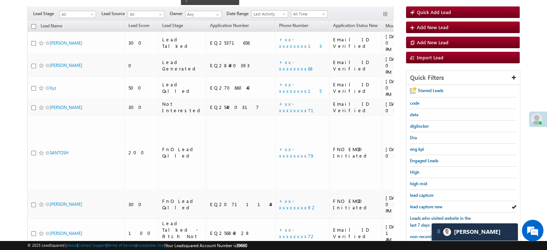
click at [427, 204] on span "lead capture new" at bounding box center [426, 206] width 32 height 5
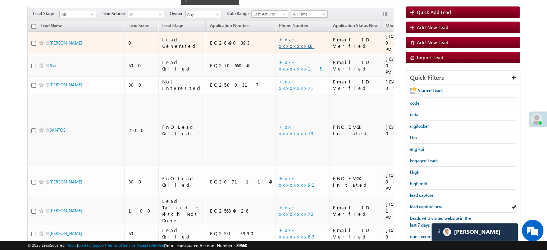
click at [279, 36] on link "+xx-xxxxxxxx68" at bounding box center [296, 42] width 35 height 13
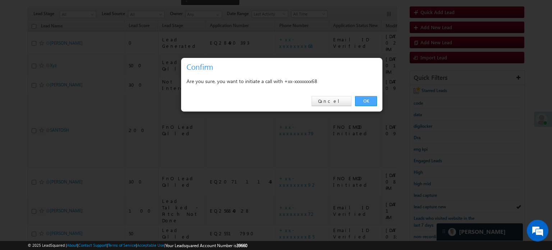
click at [368, 101] on link "OK" at bounding box center [366, 101] width 22 height 10
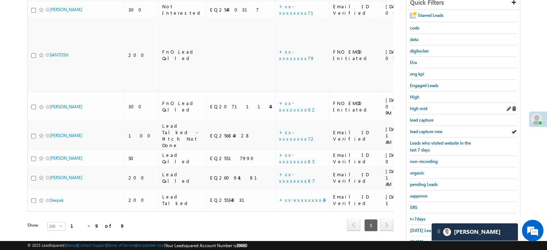
scroll to position [174, 0]
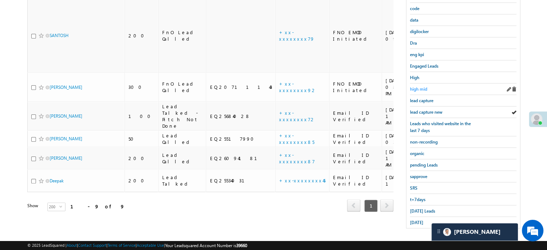
click at [421, 88] on span "high mid" at bounding box center [418, 88] width 17 height 5
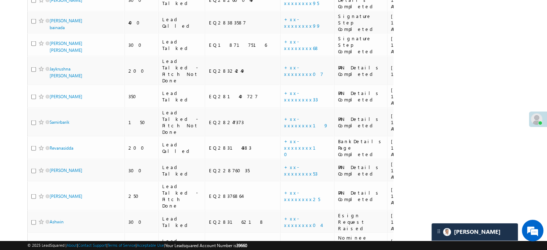
scroll to position [1828, 0]
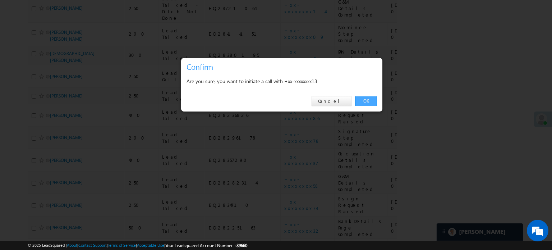
click at [370, 101] on link "OK" at bounding box center [366, 101] width 22 height 10
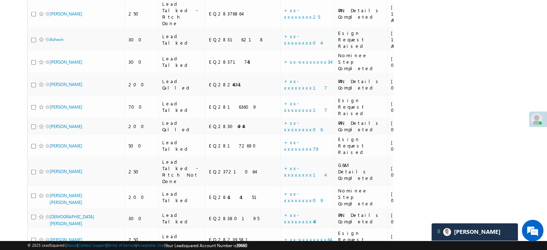
scroll to position [1703, 0]
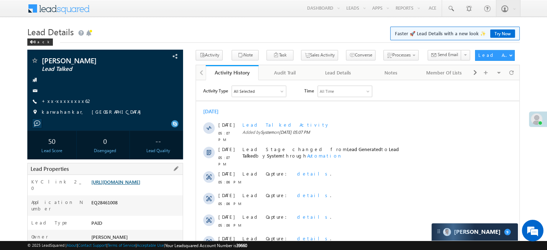
click at [127, 182] on link "[URL][DOMAIN_NAME]" at bounding box center [115, 182] width 49 height 6
click at [64, 100] on link "+xx-xxxxxxxx62" at bounding box center [67, 101] width 51 height 6
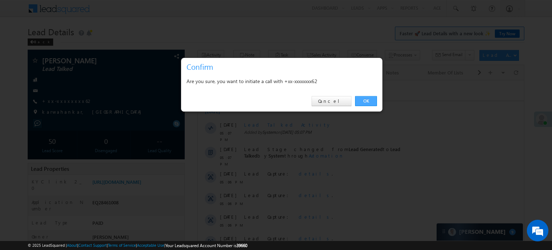
click at [361, 102] on link "OK" at bounding box center [366, 101] width 22 height 10
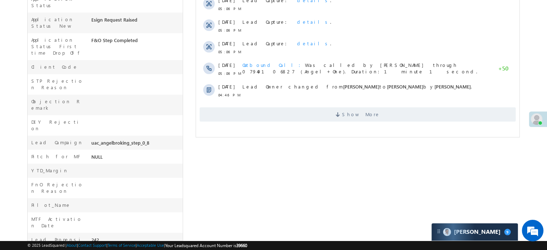
scroll to position [144, 0]
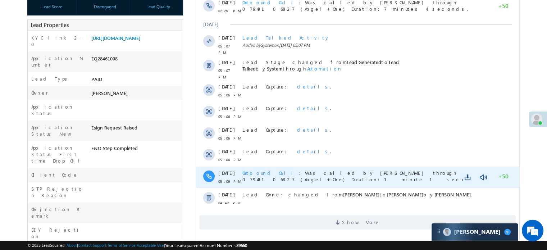
click at [481, 172] on div at bounding box center [475, 177] width 24 height 10
click at [482, 174] on link at bounding box center [483, 177] width 9 height 7
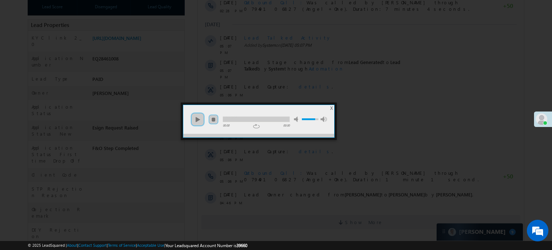
click at [188, 120] on ul "play pause stop mute unmute max volume" at bounding box center [258, 116] width 151 height 22
click at [201, 116] on link "play" at bounding box center [198, 119] width 14 height 14
click at [244, 123] on div "00:00" at bounding box center [234, 125] width 22 height 5
click at [255, 120] on div at bounding box center [256, 119] width 67 height 5
click at [324, 161] on div at bounding box center [276, 125] width 552 height 250
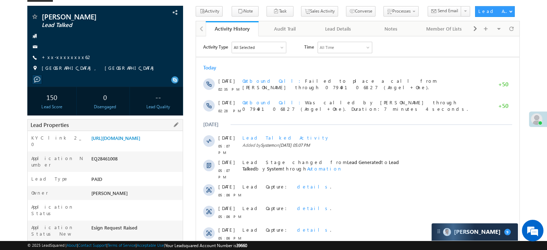
scroll to position [0, 0]
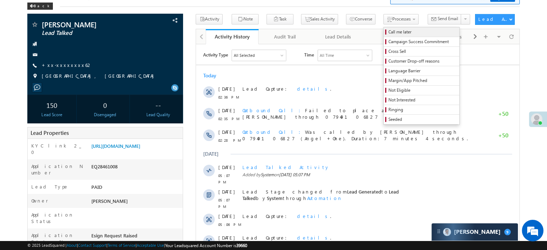
click at [392, 31] on span "Call me later" at bounding box center [422, 32] width 68 height 6
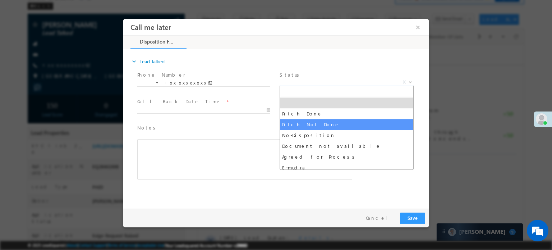
select select "Pitch Not Done"
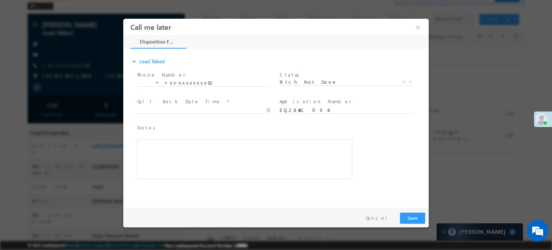
drag, startPoint x: 223, startPoint y: 104, endPoint x: 220, endPoint y: 111, distance: 6.9
click at [222, 104] on span "Call Back Date Time *" at bounding box center [203, 101] width 133 height 8
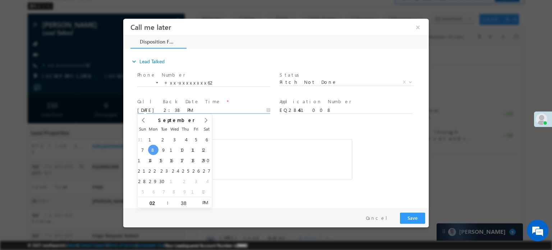
click at [220, 111] on input "09/08/25 2:38 PM" at bounding box center [203, 109] width 133 height 7
type input "09/09/25 3:38 PM"
type input "03"
click at [163, 197] on span at bounding box center [164, 199] width 5 height 5
type input "09/09/25 4:38 PM"
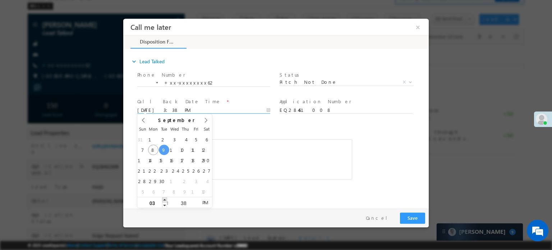
type input "04"
click at [163, 197] on span at bounding box center [164, 199] width 5 height 5
type input "09/09/25 5:38 PM"
type input "05"
click at [163, 197] on span at bounding box center [164, 199] width 5 height 5
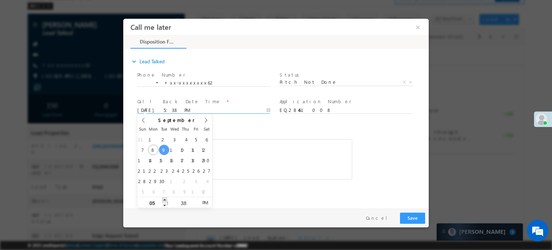
type input "09/09/25 6:38 PM"
type input "06"
click at [163, 197] on span at bounding box center [164, 199] width 5 height 5
type input "09/09/25 7:38 PM"
type input "07"
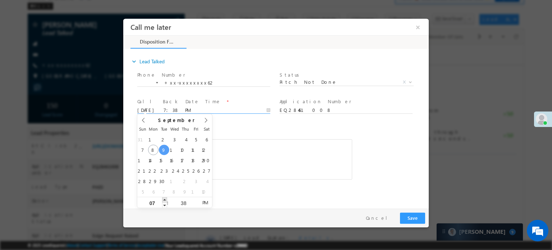
click at [163, 197] on span at bounding box center [164, 199] width 5 height 5
click at [406, 215] on button "Save" at bounding box center [412, 217] width 25 height 11
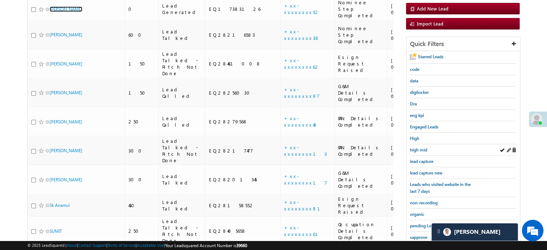
scroll to position [82, 0]
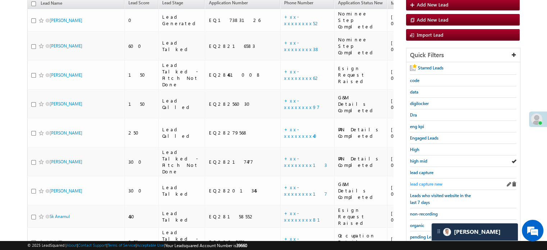
click at [428, 181] on link "lead capture new" at bounding box center [426, 184] width 32 height 7
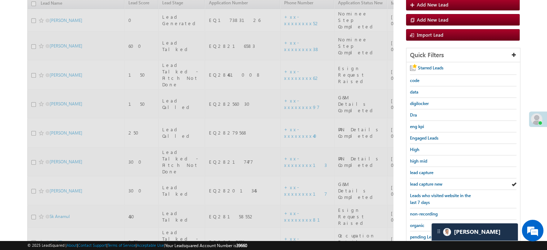
click at [428, 181] on span "lead capture new" at bounding box center [426, 183] width 32 height 5
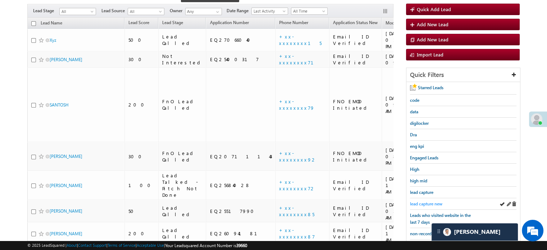
scroll to position [46, 0]
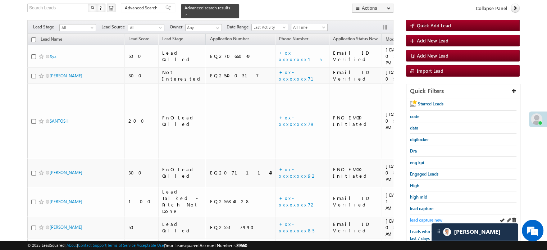
click at [427, 217] on span "lead capture new" at bounding box center [426, 219] width 32 height 5
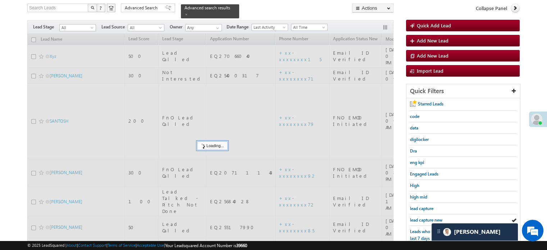
click at [427, 217] on span "lead capture new" at bounding box center [426, 219] width 32 height 5
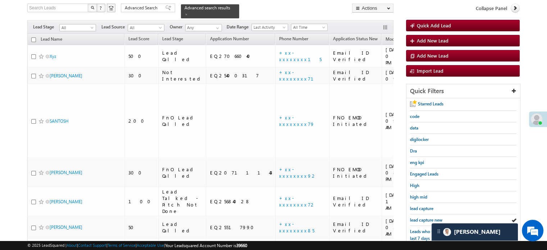
click at [427, 217] on span "lead capture new" at bounding box center [426, 219] width 32 height 5
click at [422, 217] on span "lead capture new" at bounding box center [426, 219] width 32 height 5
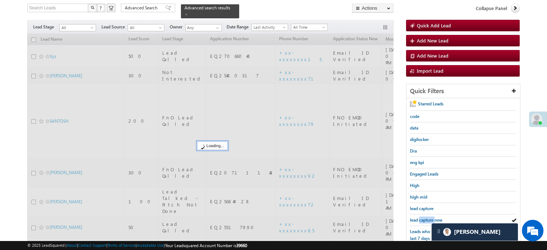
click at [422, 217] on span "lead capture new" at bounding box center [426, 219] width 32 height 5
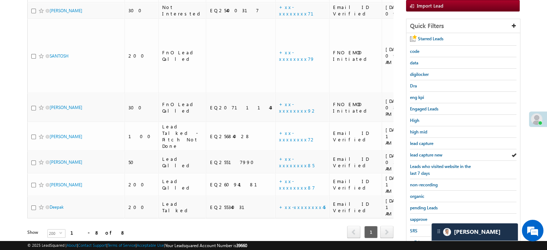
scroll to position [154, 0]
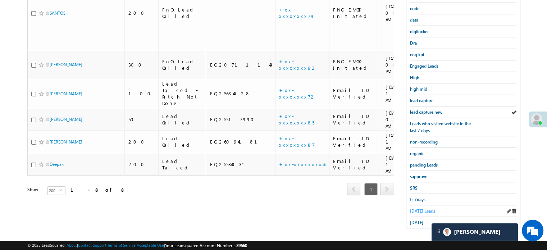
click at [423, 210] on span "Today's Leads" at bounding box center [422, 210] width 25 height 5
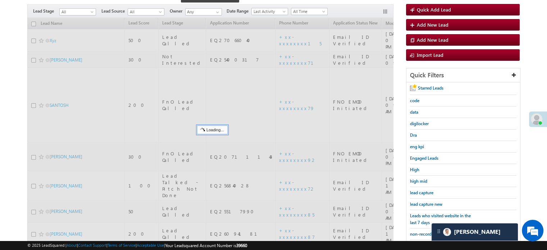
scroll to position [46, 0]
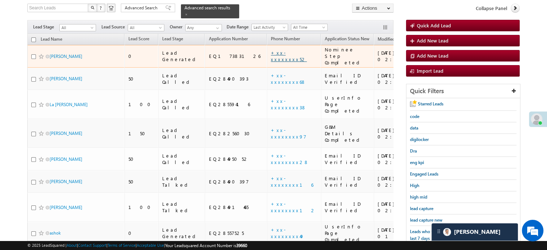
click at [271, 50] on link "+xx-xxxxxxxx52" at bounding box center [289, 56] width 36 height 13
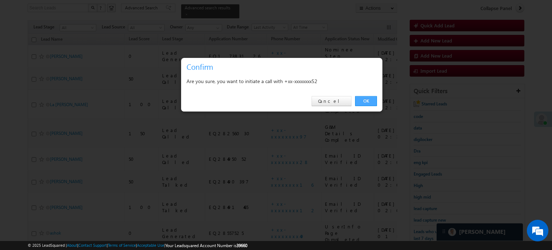
click at [364, 99] on link "OK" at bounding box center [366, 101] width 22 height 10
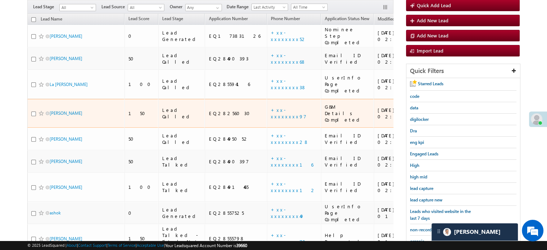
scroll to position [118, 0]
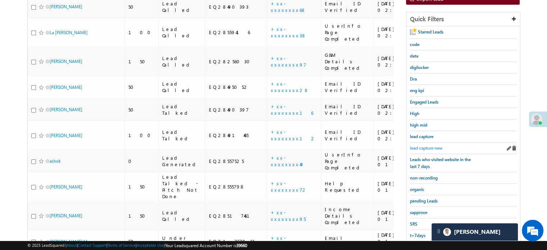
click at [418, 145] on span "lead capture new" at bounding box center [426, 147] width 32 height 5
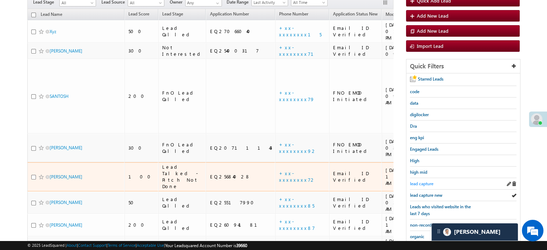
scroll to position [102, 0]
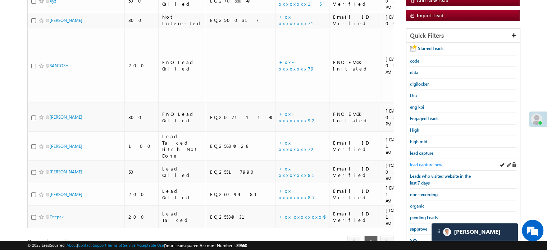
click at [423, 162] on span "lead capture new" at bounding box center [426, 164] width 32 height 5
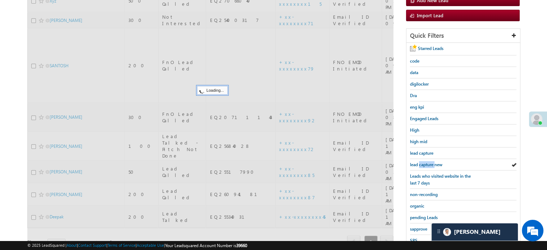
click at [423, 162] on span "lead capture new" at bounding box center [426, 164] width 32 height 5
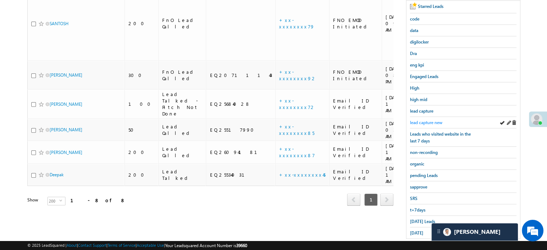
scroll to position [154, 0]
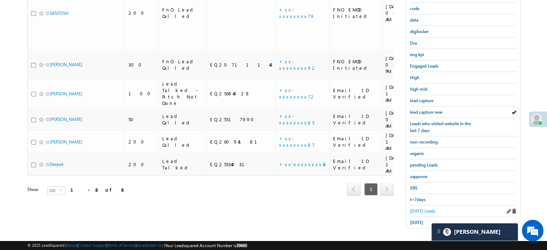
click at [418, 208] on span "Today's Leads" at bounding box center [422, 210] width 25 height 5
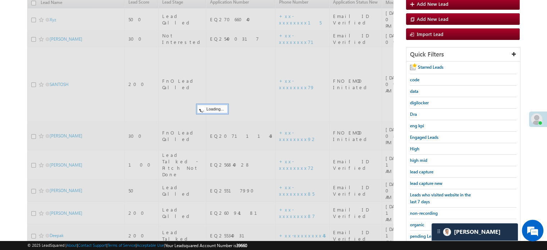
scroll to position [82, 0]
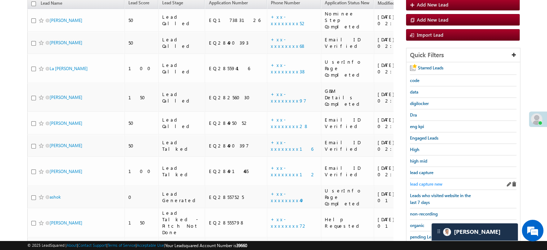
click at [429, 181] on span "lead capture new" at bounding box center [426, 183] width 32 height 5
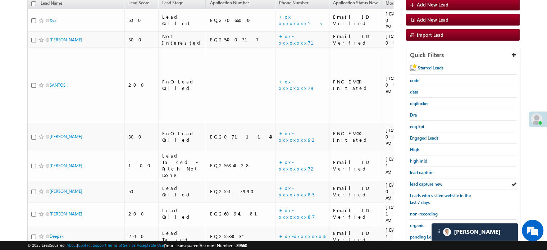
click at [429, 181] on span "lead capture new" at bounding box center [426, 183] width 32 height 5
click at [433, 186] on div "lead capture new" at bounding box center [463, 184] width 106 height 12
click at [428, 182] on span "lead capture new" at bounding box center [426, 183] width 32 height 5
click at [423, 181] on span "lead capture new" at bounding box center [426, 183] width 32 height 5
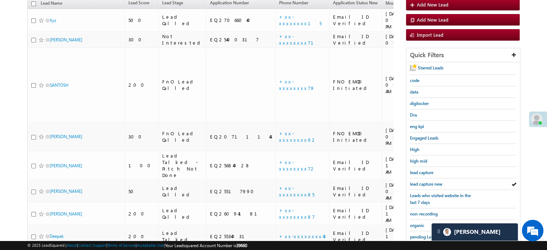
click at [423, 181] on span "lead capture new" at bounding box center [426, 183] width 32 height 5
click at [425, 183] on span "lead capture new" at bounding box center [426, 183] width 32 height 5
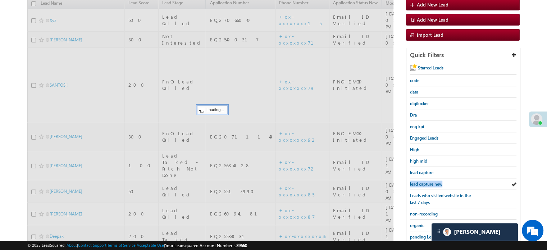
click at [425, 183] on span "lead capture new" at bounding box center [426, 183] width 32 height 5
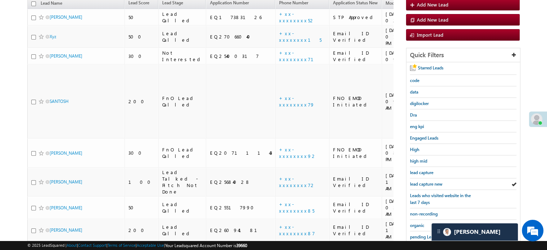
click at [425, 183] on span "lead capture new" at bounding box center [426, 183] width 32 height 5
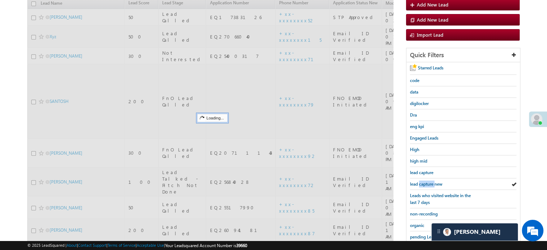
click at [425, 183] on span "lead capture new" at bounding box center [426, 183] width 32 height 5
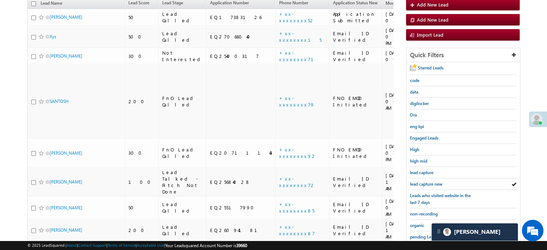
click at [425, 183] on span "lead capture new" at bounding box center [426, 183] width 32 height 5
click at [419, 182] on span "lead capture new" at bounding box center [426, 183] width 32 height 5
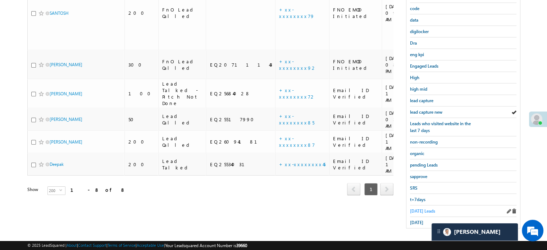
click at [419, 208] on span "Today's Leads" at bounding box center [422, 210] width 25 height 5
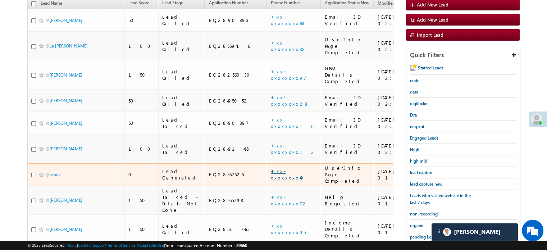
click at [271, 168] on link "+xx-xxxxxxxx49" at bounding box center [287, 174] width 33 height 13
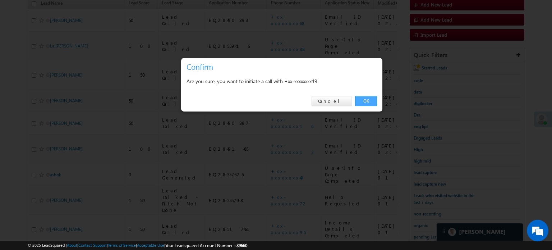
click at [366, 99] on link "OK" at bounding box center [366, 101] width 22 height 10
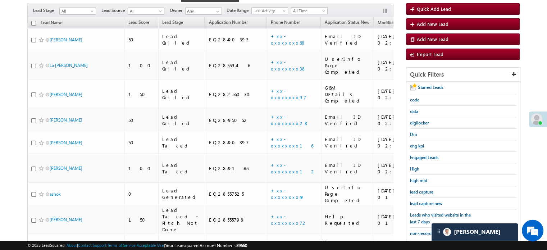
scroll to position [102, 0]
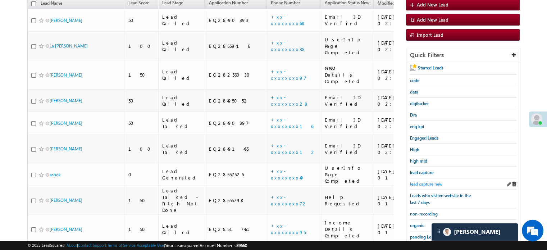
click at [424, 182] on span "lead capture new" at bounding box center [426, 183] width 32 height 5
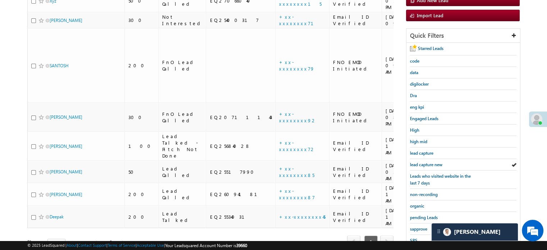
click at [424, 182] on span "Leads who visited website in the last 7 days" at bounding box center [440, 179] width 61 height 12
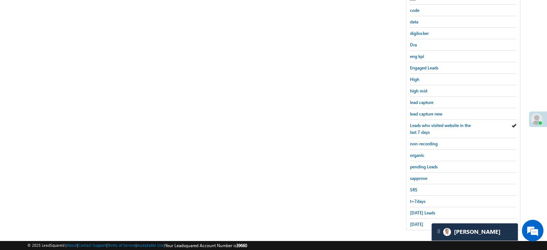
scroll to position [154, 0]
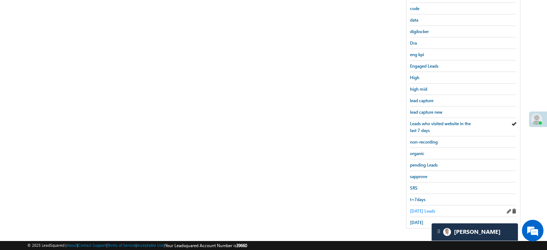
click at [420, 208] on span "Today's Leads" at bounding box center [422, 210] width 25 height 5
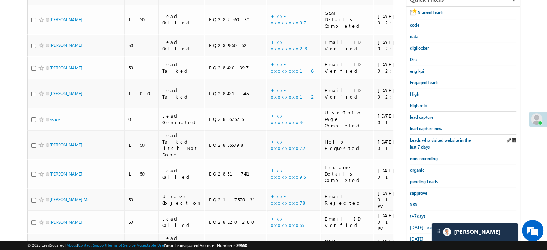
scroll to position [83, 0]
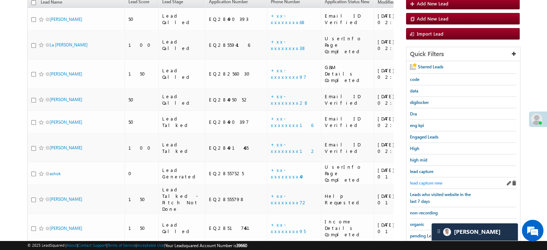
click at [422, 181] on span "lead capture new" at bounding box center [426, 182] width 32 height 5
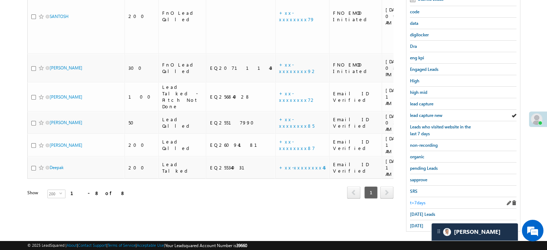
scroll to position [154, 0]
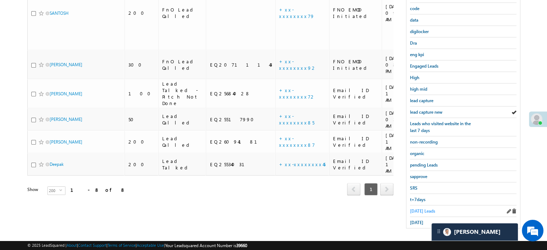
click at [423, 208] on span "Today's Leads" at bounding box center [422, 210] width 25 height 5
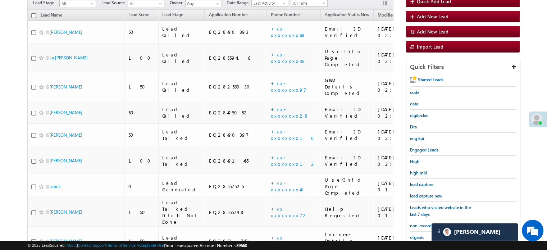
scroll to position [82, 0]
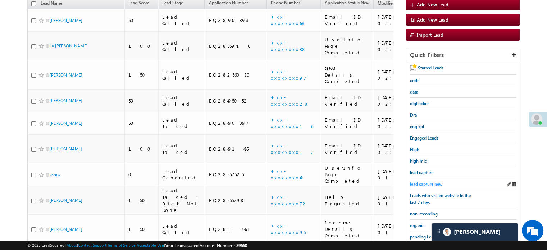
click at [433, 184] on span "lead capture new" at bounding box center [426, 183] width 32 height 5
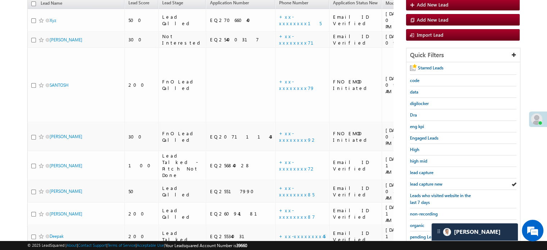
click at [433, 184] on span "lead capture new" at bounding box center [426, 183] width 32 height 5
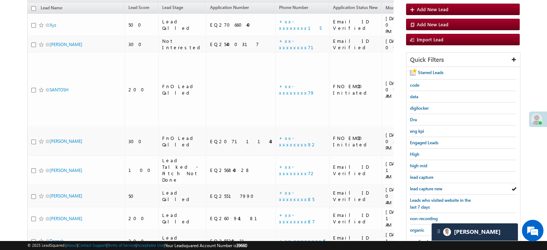
scroll to position [154, 0]
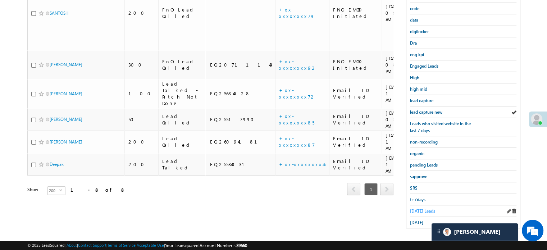
click at [426, 208] on span "[DATE] Leads" at bounding box center [422, 210] width 25 height 5
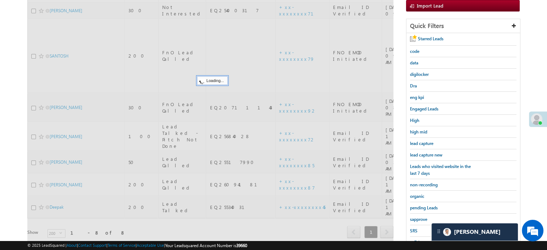
scroll to position [46, 0]
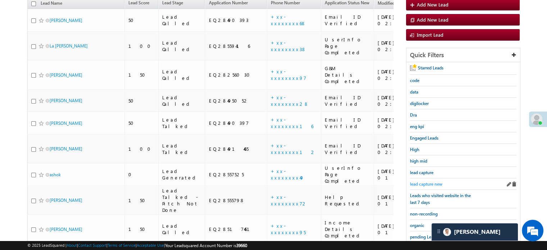
click at [420, 181] on span "lead capture new" at bounding box center [426, 183] width 32 height 5
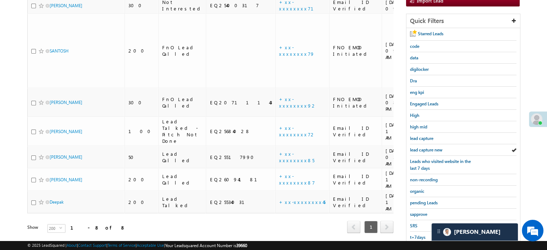
scroll to position [118, 0]
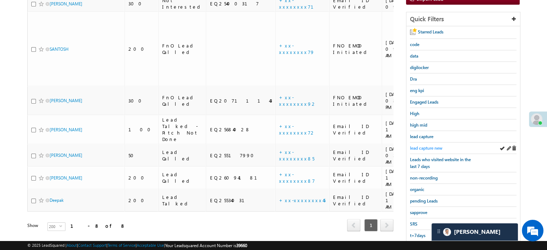
click at [425, 145] on span "lead capture new" at bounding box center [426, 147] width 32 height 5
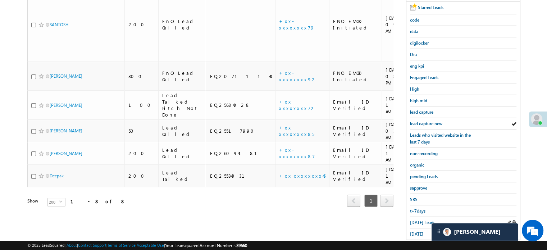
scroll to position [154, 0]
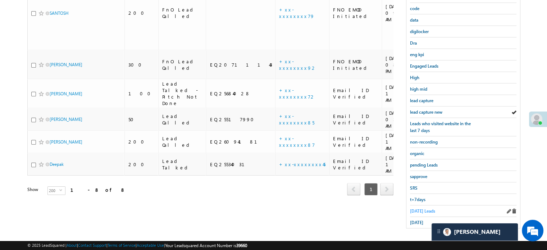
click at [427, 208] on span "[DATE] Leads" at bounding box center [422, 210] width 25 height 5
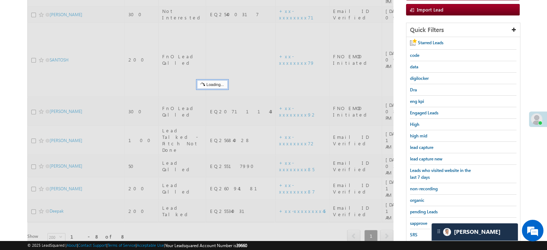
scroll to position [46, 0]
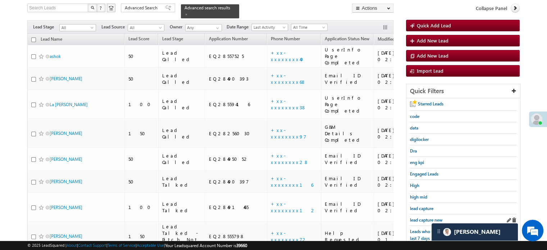
click at [425, 214] on div "lead capture new" at bounding box center [463, 220] width 106 height 12
click at [425, 217] on span "lead capture new" at bounding box center [426, 219] width 32 height 5
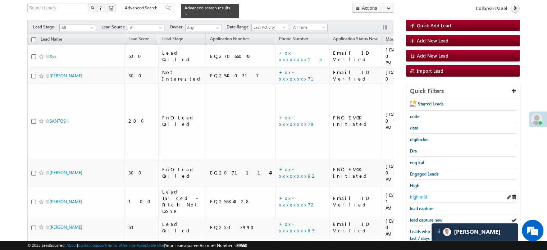
click at [419, 196] on span "high mid" at bounding box center [418, 196] width 17 height 5
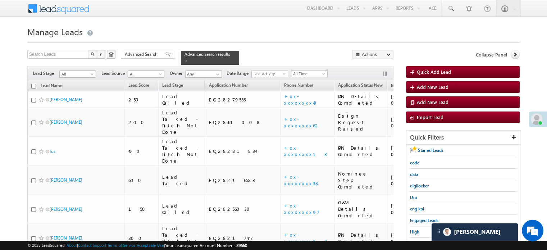
scroll to position [1834, 0]
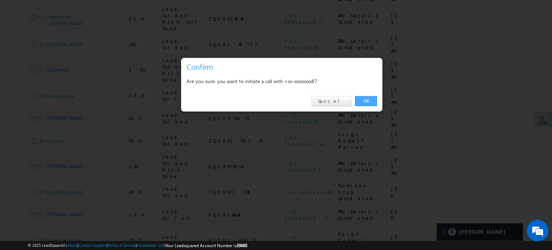
click at [360, 100] on link "OK" at bounding box center [366, 101] width 22 height 10
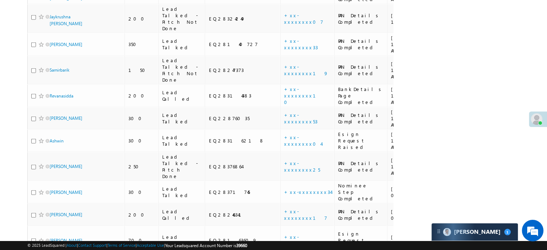
scroll to position [3637, 0]
click at [456, 235] on span "[PERSON_NAME]" at bounding box center [477, 231] width 47 height 7
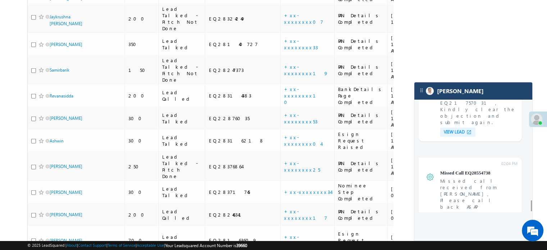
scroll to position [2982, 0]
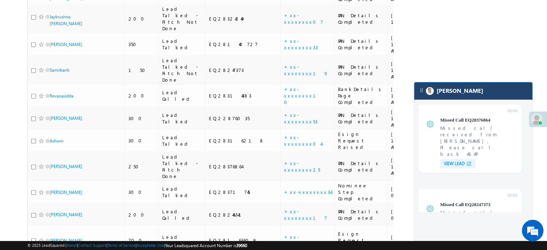
click at [493, 99] on div "[PERSON_NAME]" at bounding box center [473, 90] width 118 height 17
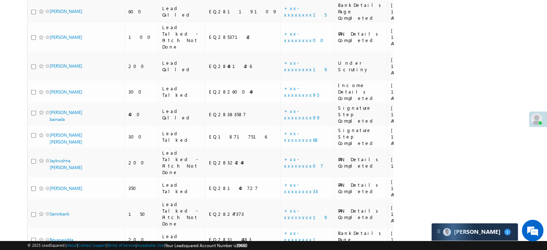
scroll to position [1854, 0]
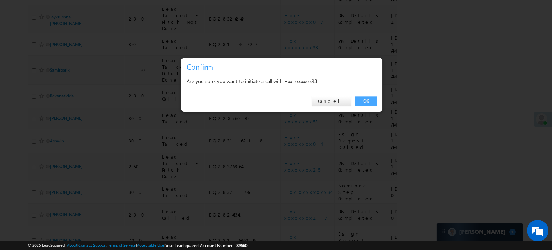
click at [368, 101] on link "OK" at bounding box center [366, 101] width 22 height 10
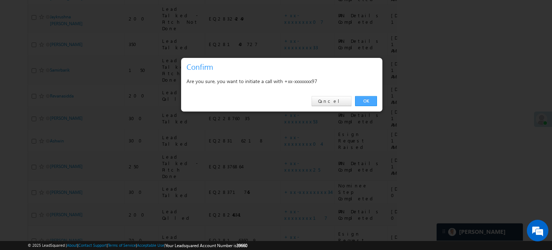
click at [368, 97] on link "OK" at bounding box center [366, 101] width 22 height 10
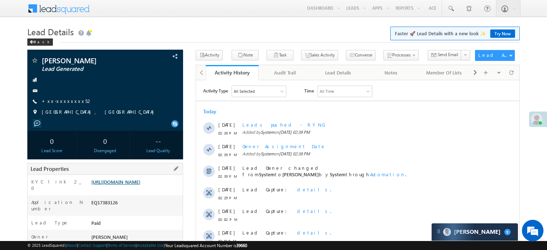
click at [140, 182] on link "[URL][DOMAIN_NAME]" at bounding box center [115, 182] width 49 height 6
click at [53, 99] on link "+xx-xxxxxxxx52" at bounding box center [67, 101] width 51 height 6
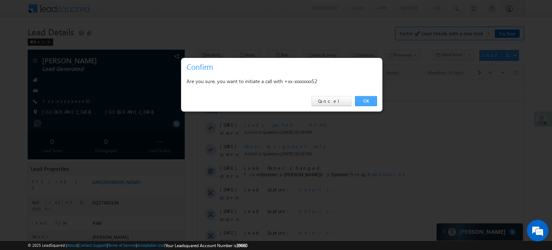
click at [371, 98] on link "OK" at bounding box center [366, 101] width 22 height 10
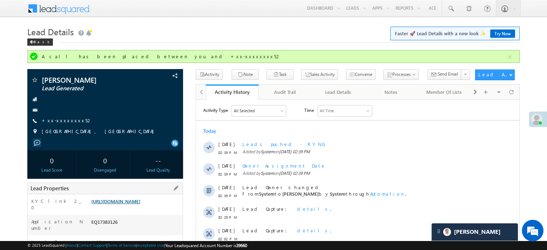
click at [109, 202] on link "https://angelbroking1-pk3em7sa.customui-test.leadsquared.com?leadId=744ea59b-1d…" at bounding box center [115, 201] width 49 height 6
click at [128, 204] on link "https://angelbroking1-pk3em7sa.customui-test.leadsquared.com?leadId=744ea59b-1d…" at bounding box center [115, 201] width 49 height 6
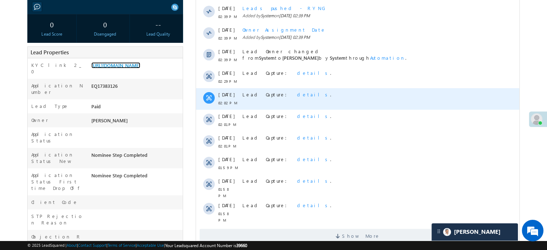
scroll to position [144, 0]
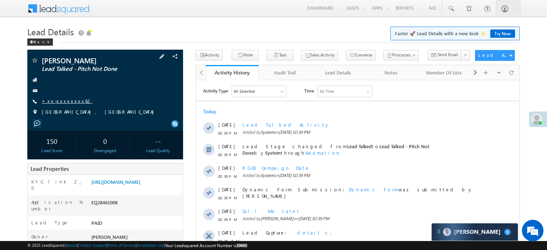
click at [49, 100] on link "+xx-xxxxxxxx62" at bounding box center [67, 101] width 51 height 6
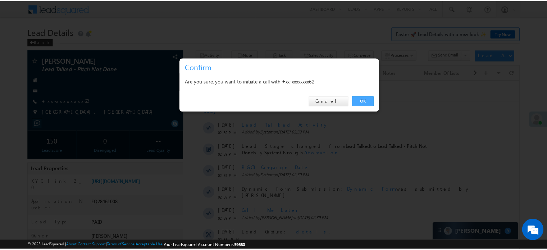
scroll to position [3559, 0]
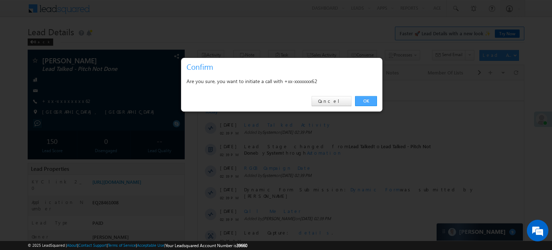
click at [360, 98] on link "OK" at bounding box center [366, 101] width 22 height 10
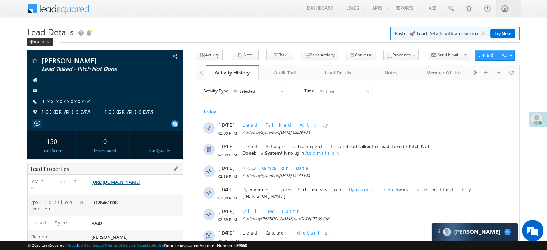
click at [128, 185] on link "https://angelbroking1-pk3em7sa.customui-test.leadsquared.com?leadId=2e7d1241-9b…" at bounding box center [115, 182] width 49 height 6
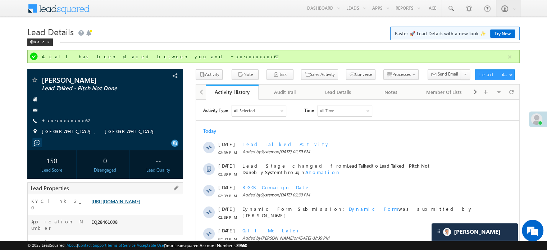
scroll to position [3715, 0]
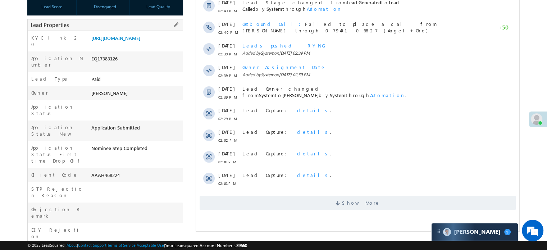
scroll to position [3559, 0]
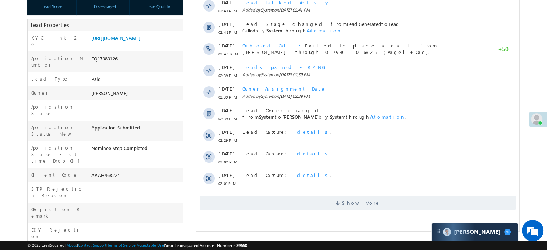
scroll to position [3559, 0]
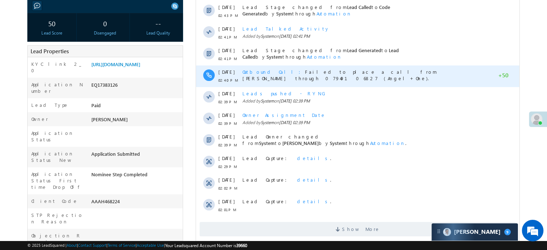
scroll to position [180, 0]
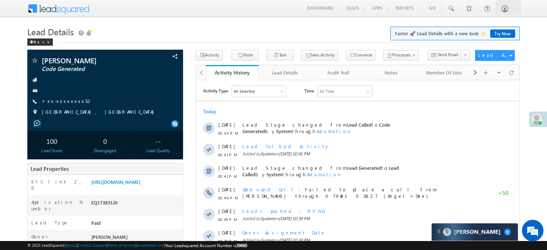
scroll to position [3559, 0]
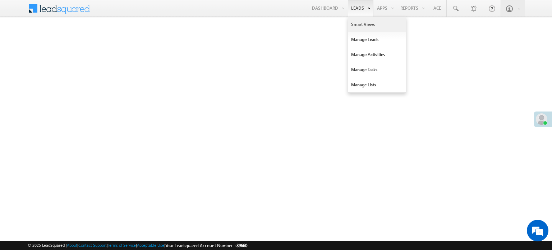
click at [360, 23] on link "Smart Views" at bounding box center [377, 24] width 58 height 15
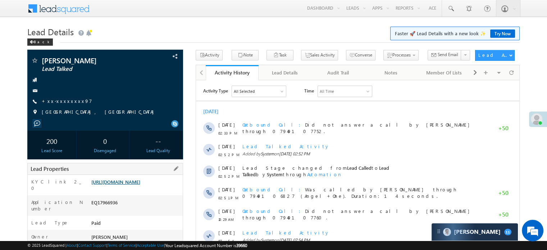
drag, startPoint x: 0, startPoint y: 0, endPoint x: 99, endPoint y: 188, distance: 212.7
click at [99, 185] on link "[URL][DOMAIN_NAME]" at bounding box center [115, 182] width 49 height 6
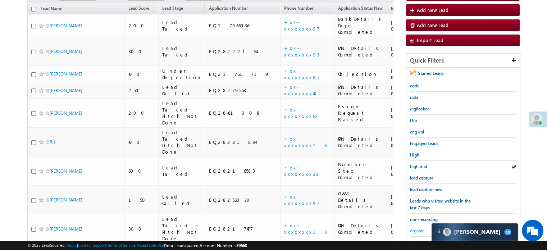
scroll to position [154, 0]
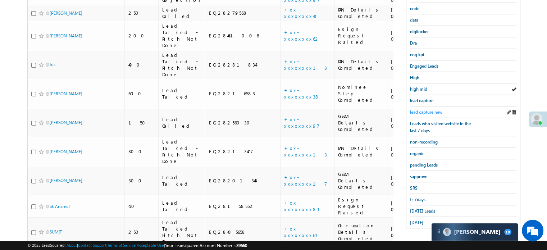
click at [430, 112] on span "lead capture new" at bounding box center [426, 111] width 32 height 5
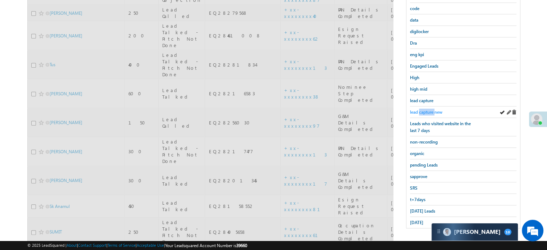
click at [430, 112] on span "lead capture new" at bounding box center [426, 111] width 32 height 5
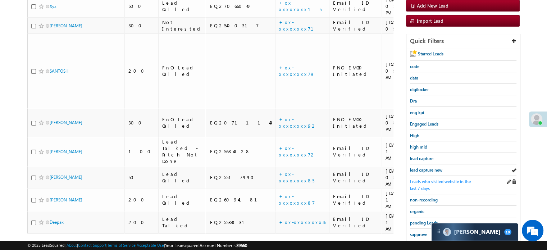
scroll to position [108, 0]
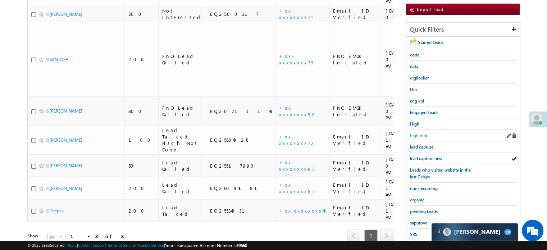
click at [424, 134] on span "high mid" at bounding box center [418, 135] width 17 height 5
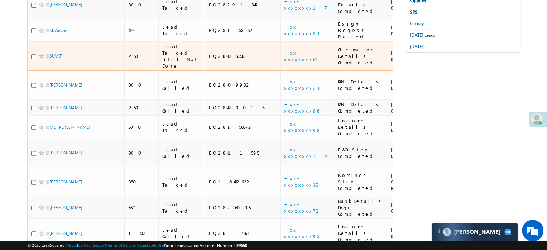
scroll to position [150, 0]
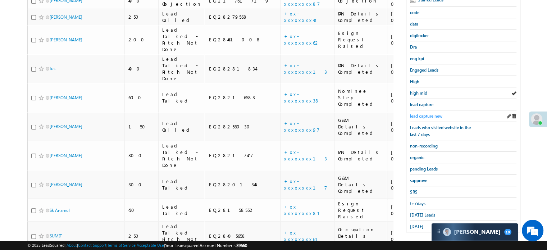
click at [425, 113] on span "lead capture new" at bounding box center [426, 115] width 32 height 5
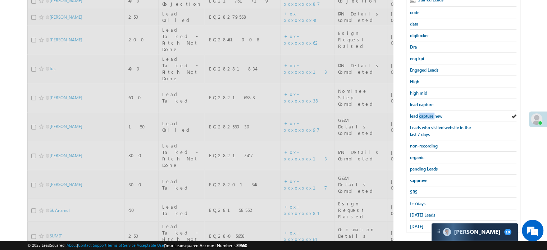
click at [425, 113] on span "lead capture new" at bounding box center [426, 115] width 32 height 5
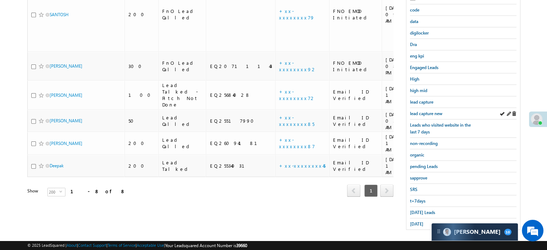
scroll to position [154, 0]
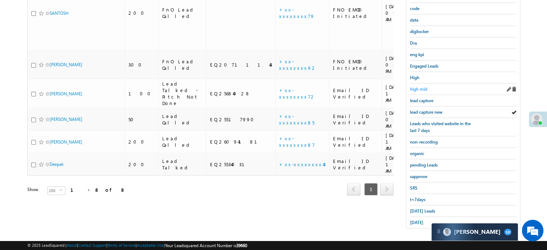
click at [421, 89] on span "high mid" at bounding box center [418, 88] width 17 height 5
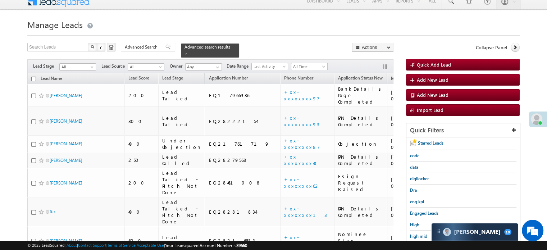
scroll to position [1840, 0]
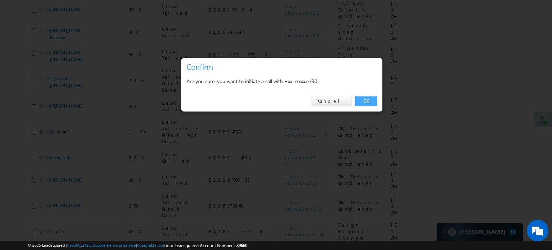
click at [365, 104] on link "OK" at bounding box center [366, 101] width 22 height 10
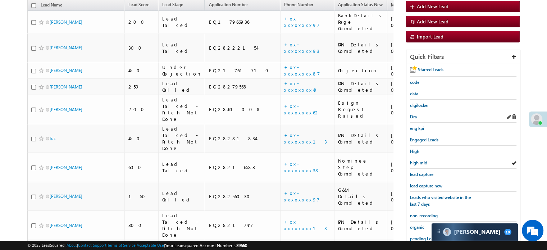
scroll to position [108, 0]
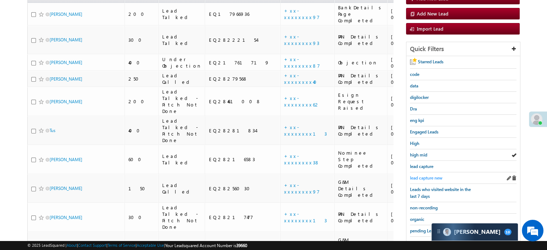
click at [433, 175] on span "lead capture new" at bounding box center [426, 177] width 32 height 5
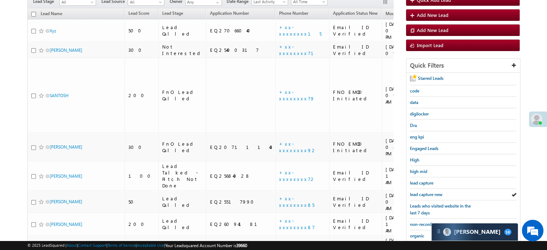
scroll to position [154, 0]
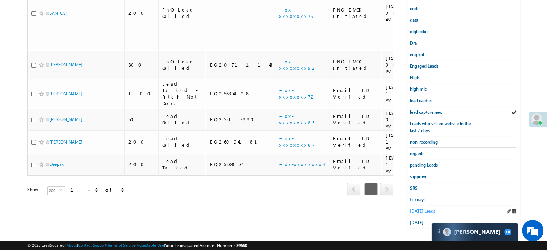
click at [416, 209] on span "[DATE] Leads" at bounding box center [422, 210] width 25 height 5
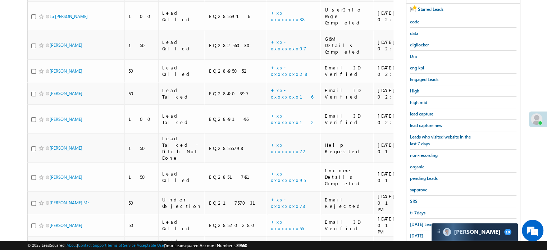
scroll to position [102, 0]
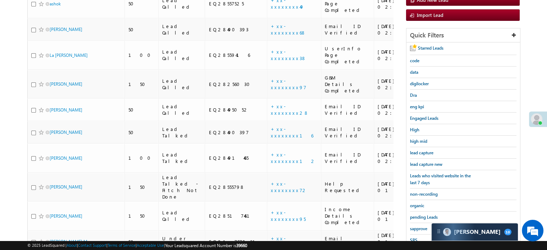
click at [546, 64] on body "Menu [PERSON_NAME] priya .[PERSON_NAME] ore@a ngelb rokin [DOMAIN_NAME]" at bounding box center [273, 248] width 547 height 700
click at [430, 163] on span "lead capture new" at bounding box center [426, 163] width 32 height 5
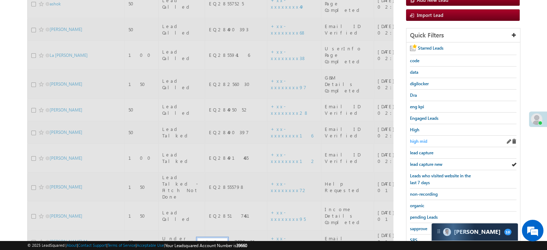
click at [415, 138] on span "high mid" at bounding box center [418, 140] width 17 height 5
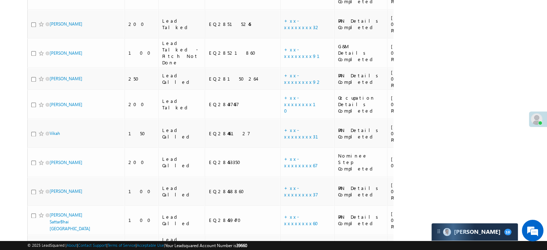
scroll to position [1840, 0]
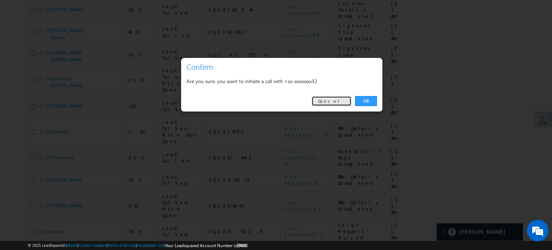
click at [348, 103] on link "Cancel" at bounding box center [332, 101] width 40 height 10
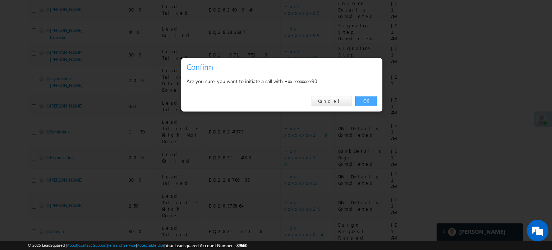
click at [366, 98] on link "OK" at bounding box center [366, 101] width 22 height 10
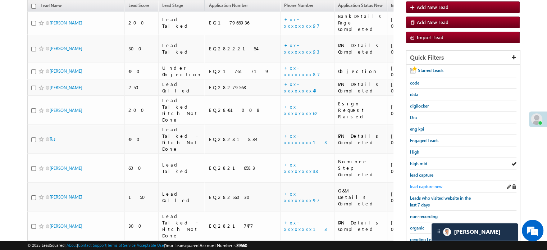
scroll to position [100, 0]
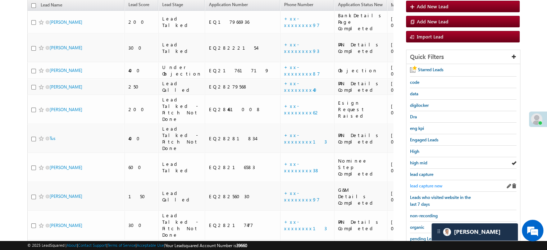
click at [425, 185] on span "lead capture new" at bounding box center [426, 185] width 32 height 5
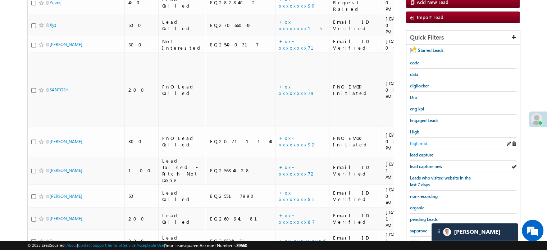
click at [421, 142] on span "high mid" at bounding box center [418, 143] width 17 height 5
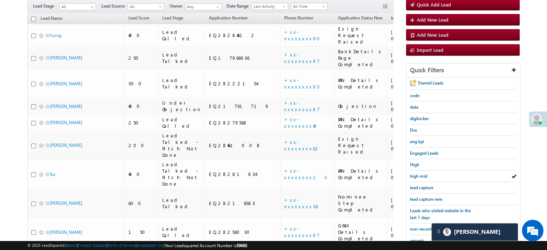
scroll to position [72, 0]
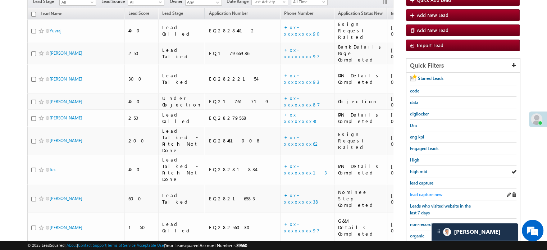
click at [432, 195] on span "lead capture new" at bounding box center [426, 194] width 32 height 5
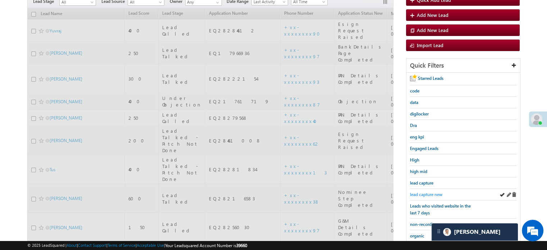
click at [432, 192] on span "lead capture new" at bounding box center [426, 194] width 32 height 5
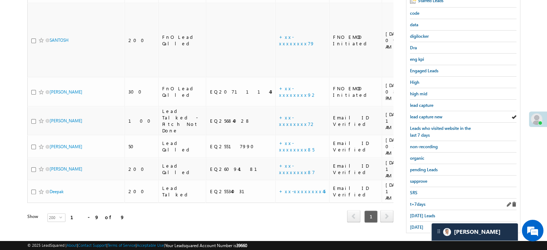
scroll to position [82, 0]
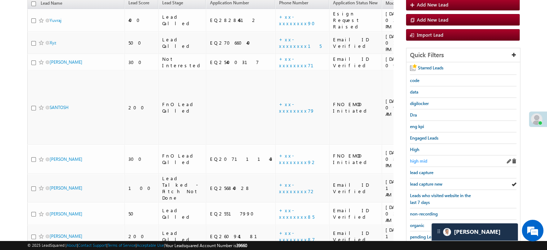
click at [421, 159] on span "high mid" at bounding box center [418, 160] width 17 height 5
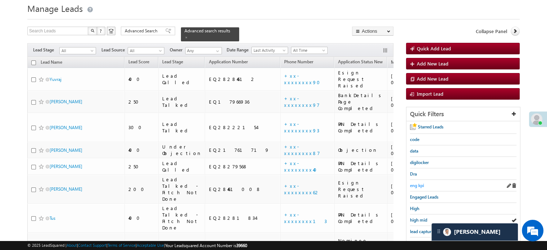
scroll to position [36, 0]
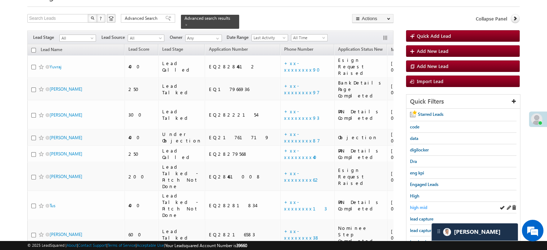
click at [410, 205] on span "high mid" at bounding box center [418, 207] width 17 height 5
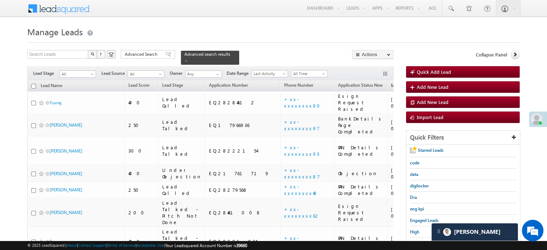
scroll to position [72, 0]
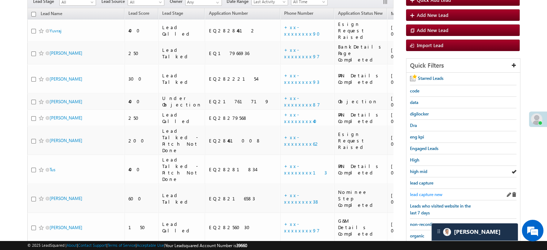
click at [429, 194] on span "lead capture new" at bounding box center [426, 194] width 32 height 5
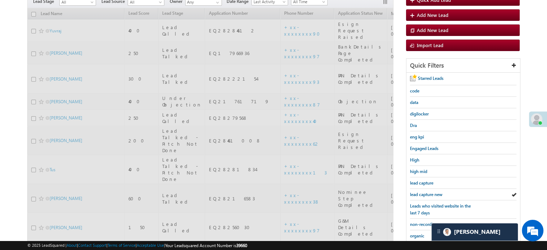
scroll to position [36, 0]
